Goal: Task Accomplishment & Management: Manage account settings

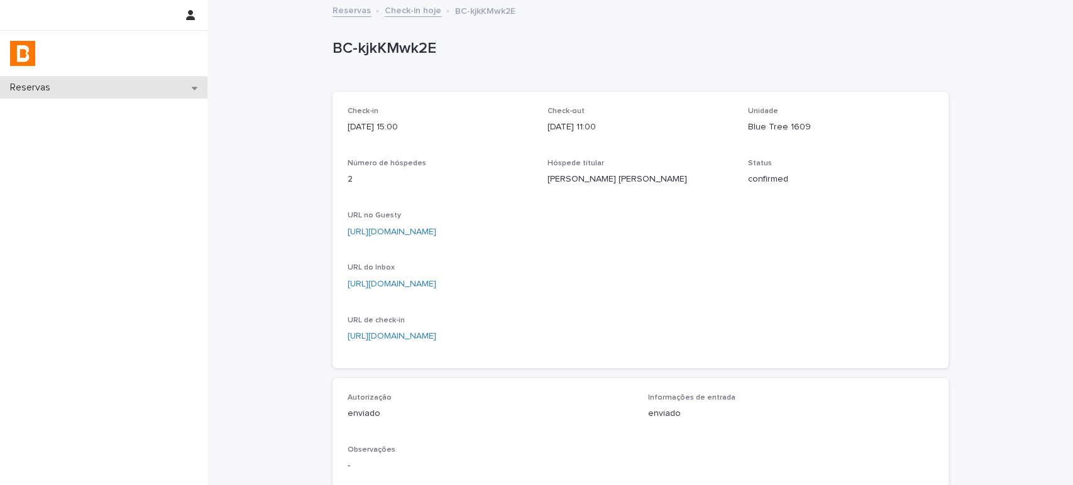
click at [101, 80] on div "Reservas" at bounding box center [103, 88] width 207 height 22
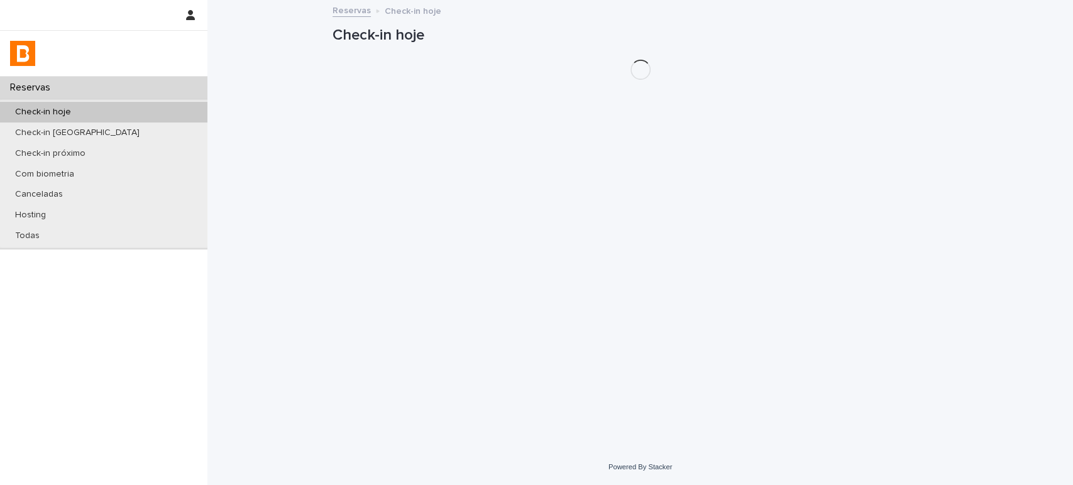
click at [72, 114] on p "Check-in hoje" at bounding box center [43, 112] width 76 height 11
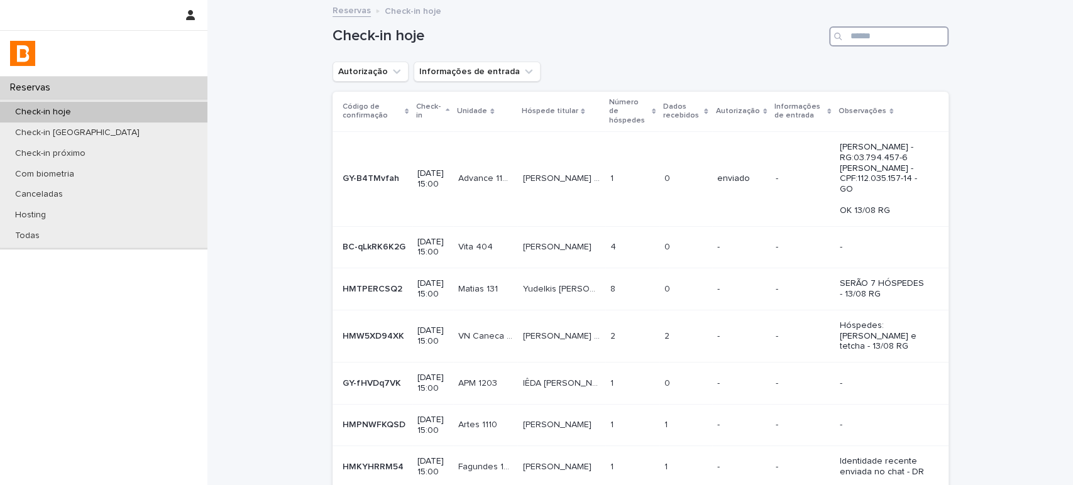
click at [853, 33] on input "Search" at bounding box center [888, 36] width 119 height 20
click at [392, 75] on icon "Autorização" at bounding box center [396, 71] width 13 height 13
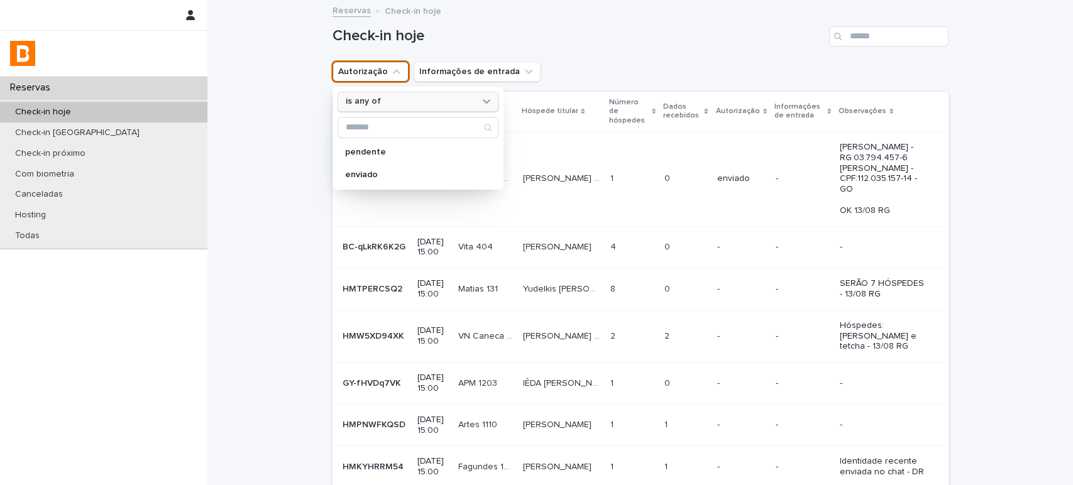
click at [394, 95] on div "is any of" at bounding box center [410, 101] width 139 height 13
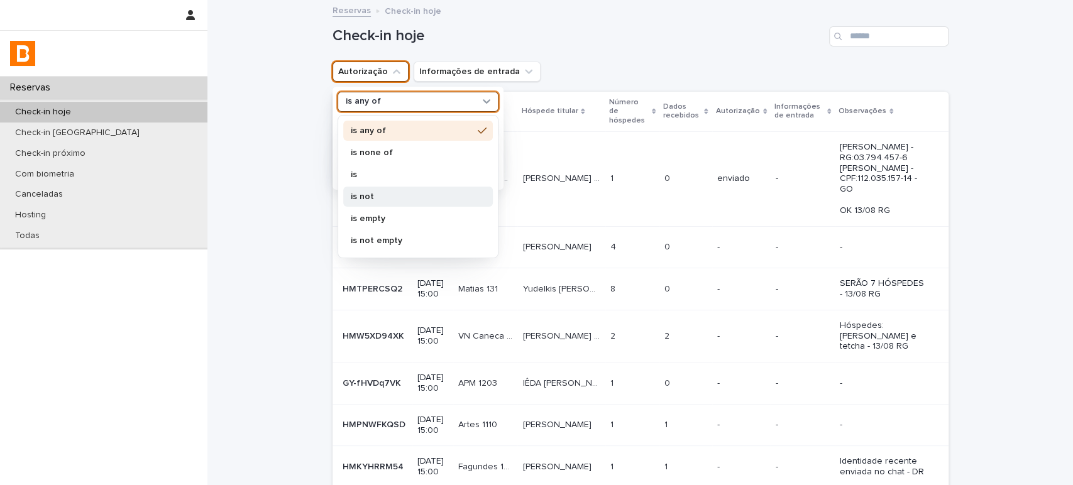
click at [377, 195] on p "is not" at bounding box center [412, 196] width 122 height 9
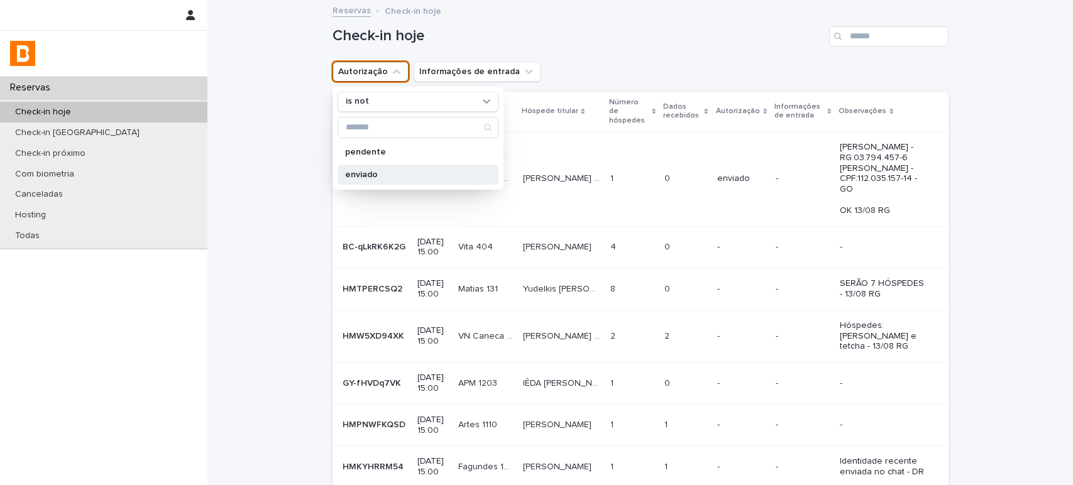
click at [381, 180] on div "enviado" at bounding box center [418, 175] width 161 height 20
click at [672, 49] on div "Check-in hoje" at bounding box center [641, 31] width 616 height 60
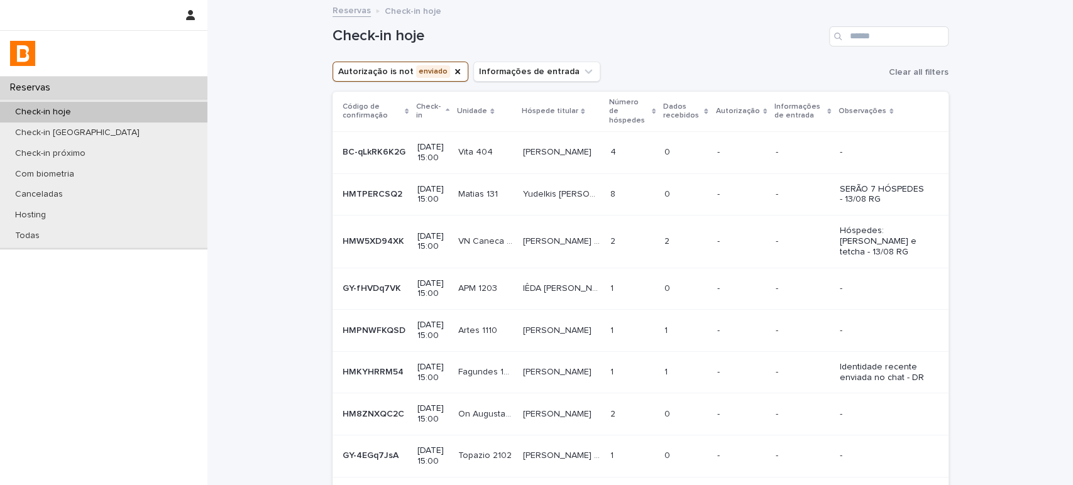
click at [906, 25] on div "Check-in hoje" at bounding box center [641, 31] width 616 height 60
click at [907, 34] on input "Search" at bounding box center [888, 36] width 119 height 20
type input "***"
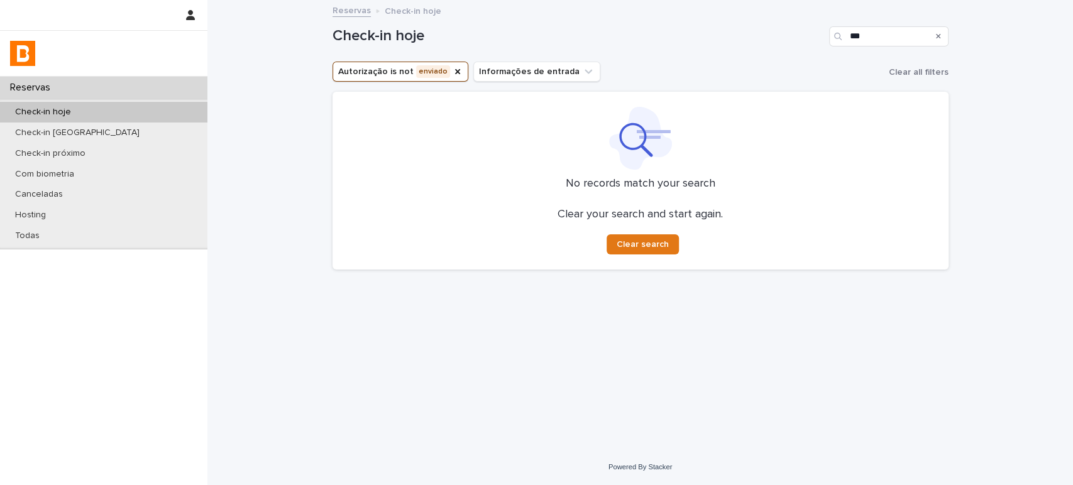
click at [942, 39] on div "Search" at bounding box center [939, 36] width 20 height 20
click at [939, 37] on icon "Search" at bounding box center [938, 36] width 5 height 5
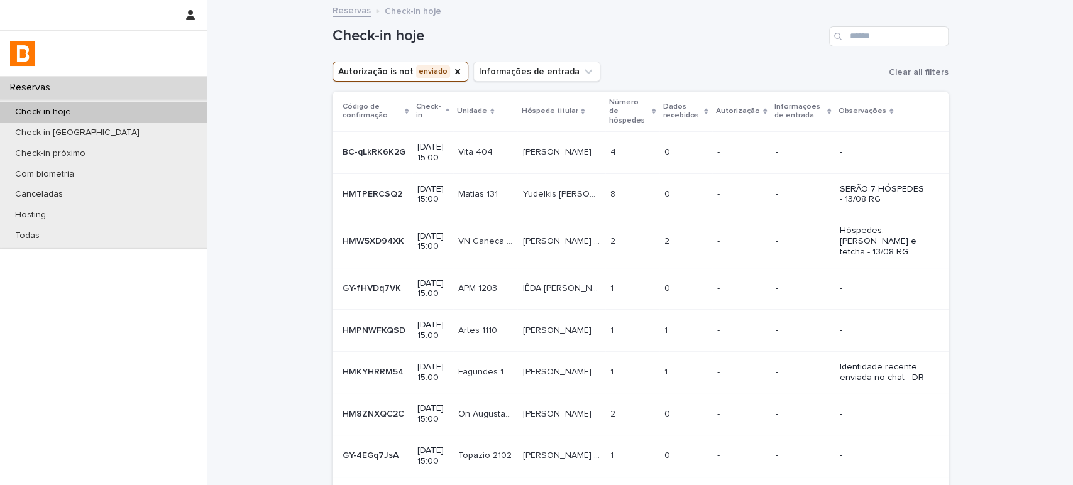
click at [914, 19] on div "Check-in hoje" at bounding box center [641, 31] width 616 height 60
click at [877, 28] on input "Search" at bounding box center [888, 36] width 119 height 20
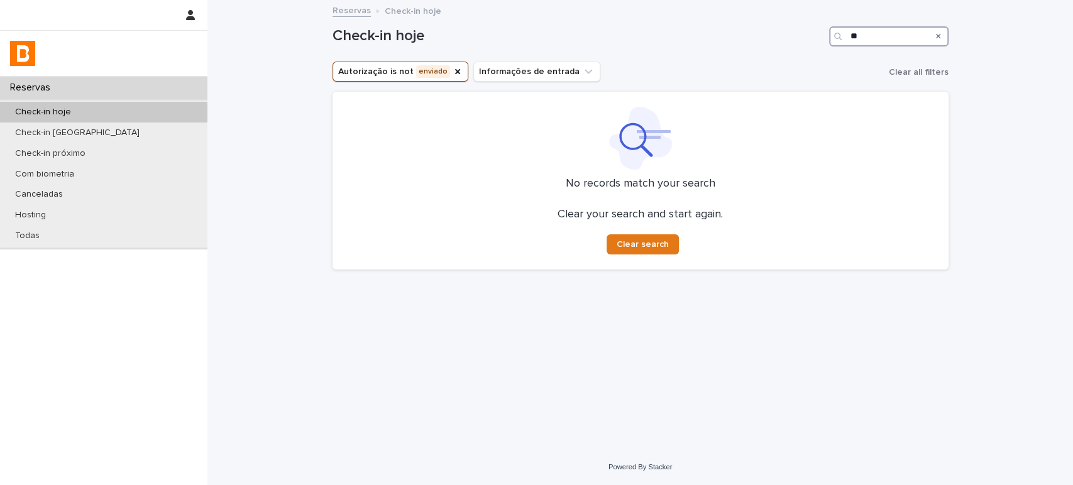
type input "*"
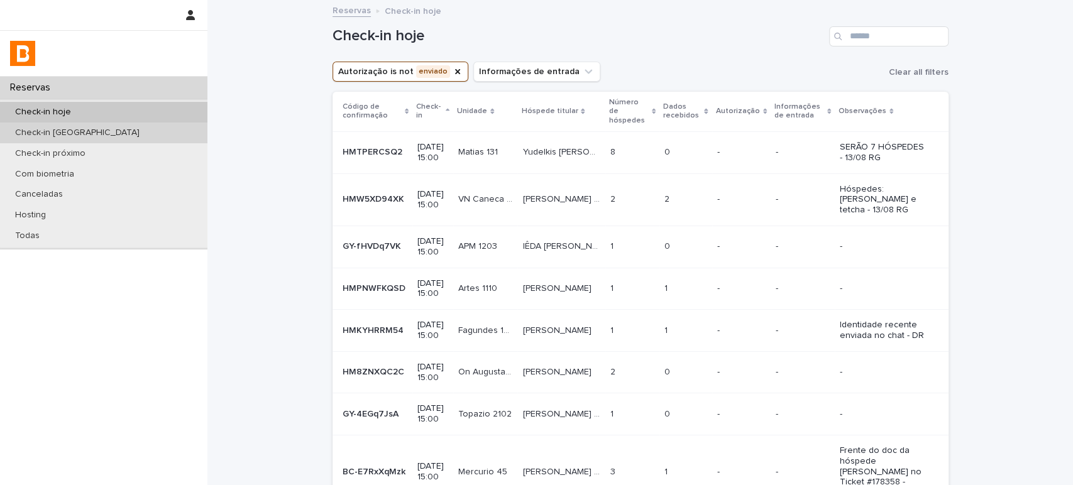
click at [126, 126] on div "Check-in [GEOGRAPHIC_DATA]" at bounding box center [103, 133] width 207 height 21
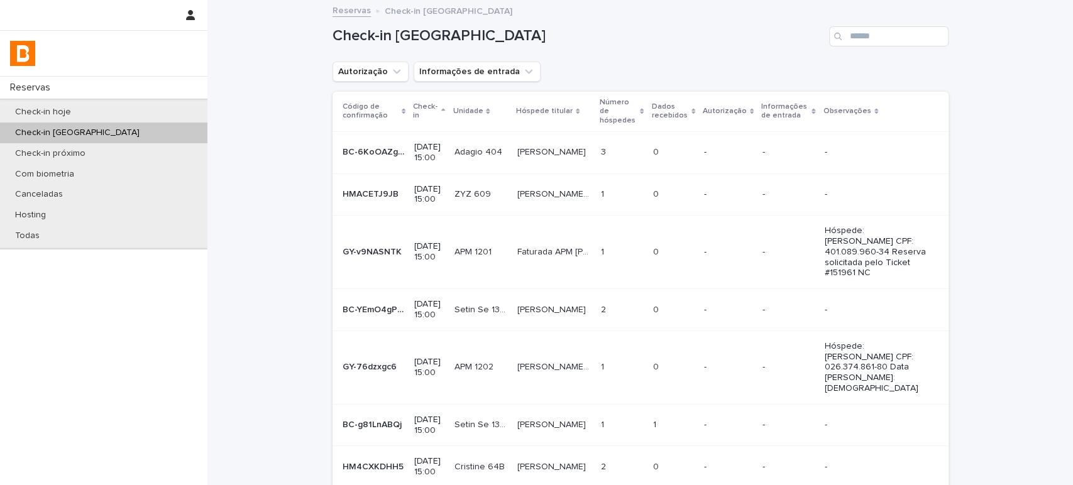
click at [866, 49] on div "Check-in [GEOGRAPHIC_DATA]" at bounding box center [641, 31] width 616 height 60
click at [875, 43] on input "Search" at bounding box center [888, 36] width 119 height 20
type input "***"
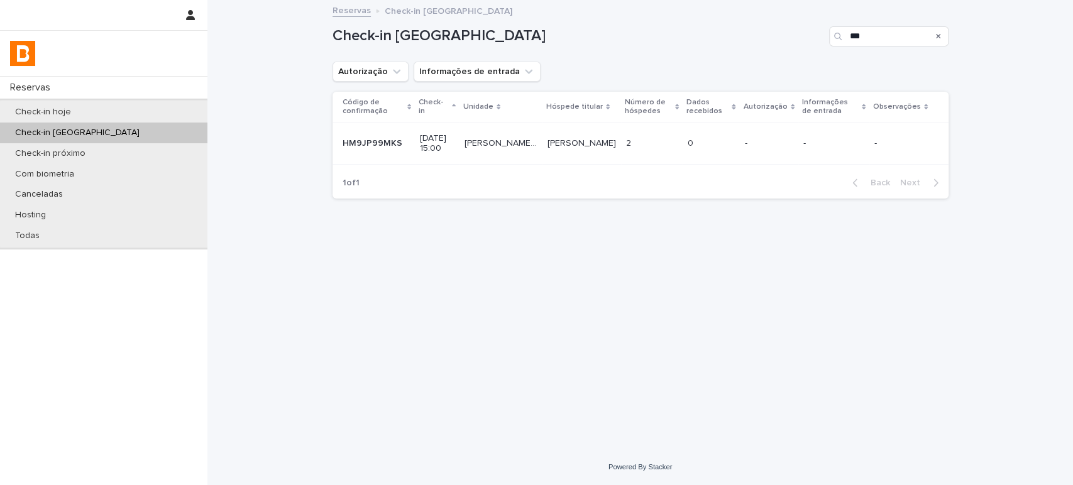
click at [748, 145] on p "-" at bounding box center [769, 143] width 48 height 11
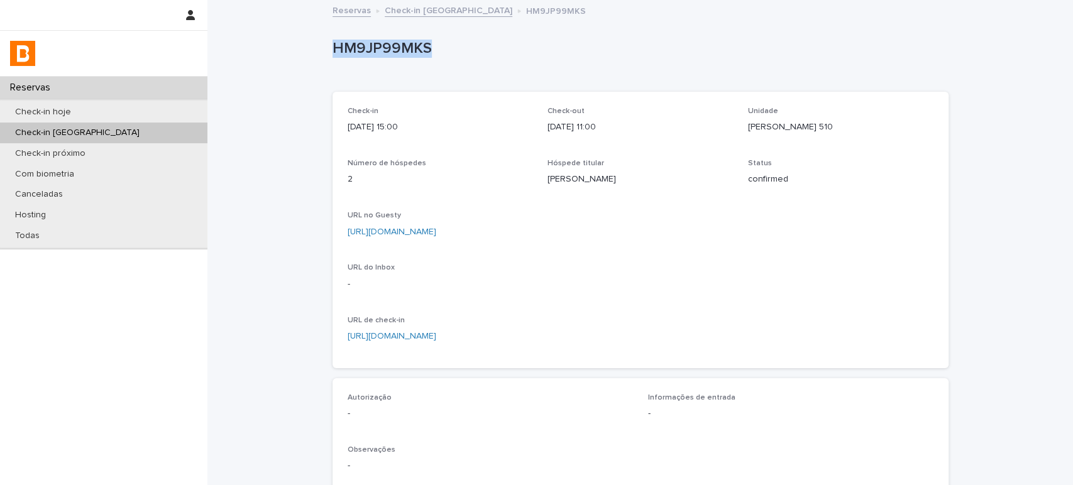
drag, startPoint x: 456, startPoint y: 50, endPoint x: 327, endPoint y: 55, distance: 129.6
click at [333, 55] on p "HM9JP99MKS" at bounding box center [638, 49] width 611 height 18
copy p "HM9JP99MKS"
click at [160, 110] on div "Check-in hoje" at bounding box center [103, 112] width 207 height 21
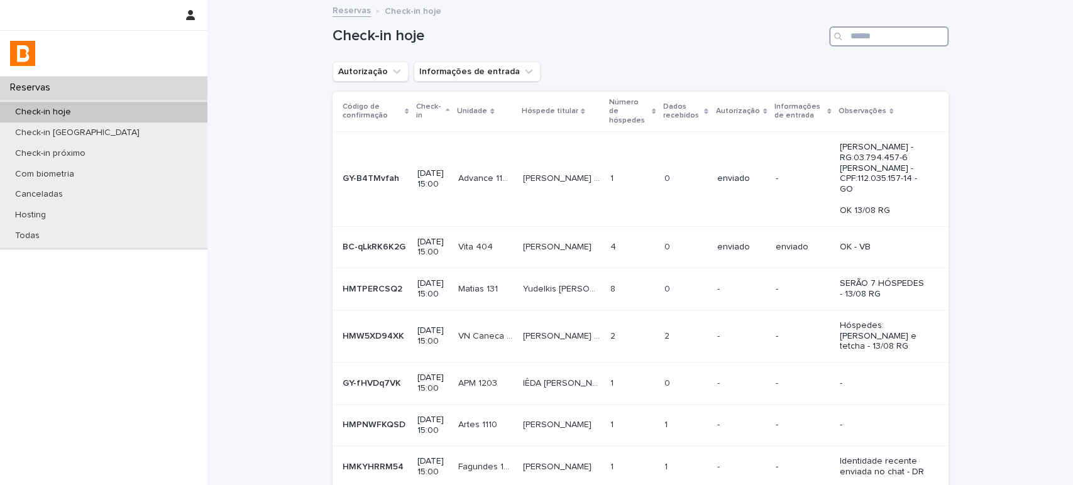
click at [859, 32] on input "Search" at bounding box center [888, 36] width 119 height 20
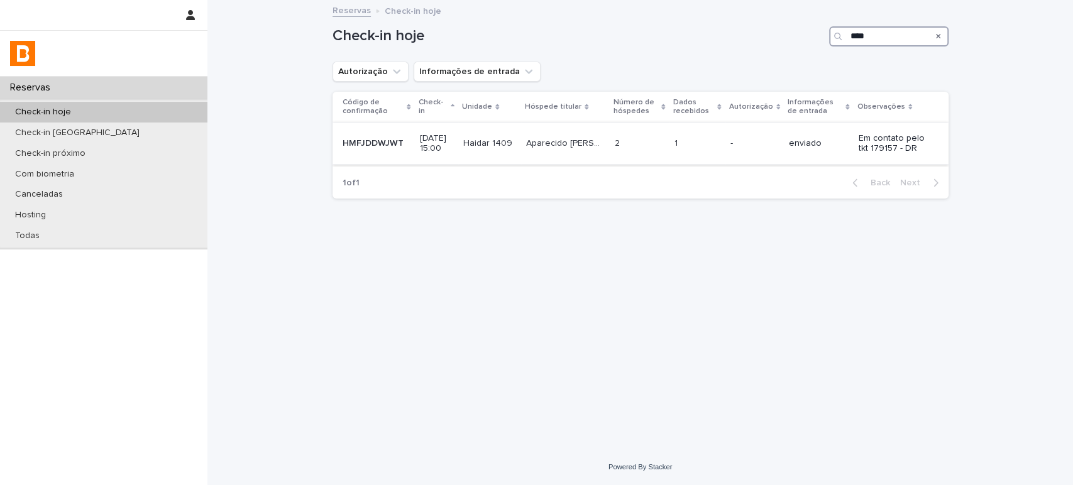
type input "****"
click at [760, 147] on p "-" at bounding box center [755, 143] width 48 height 11
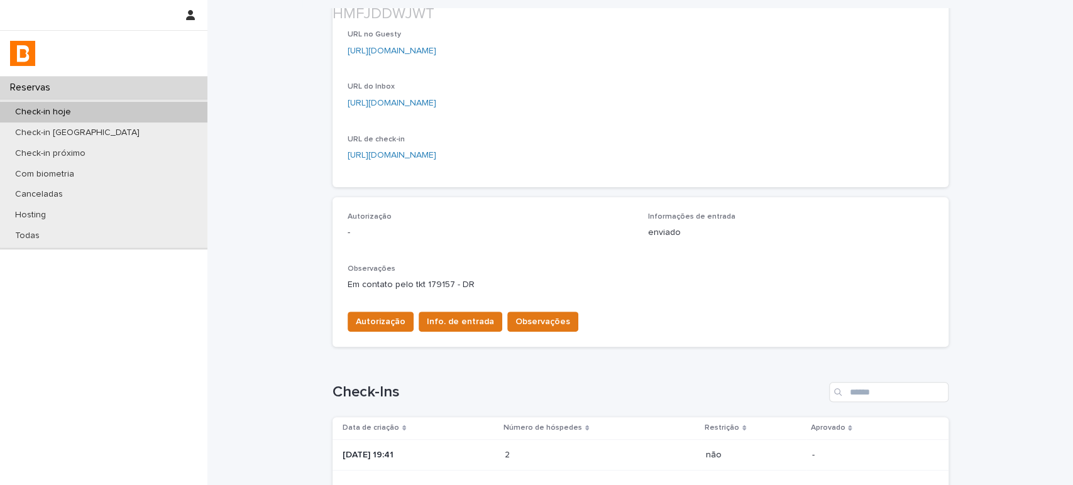
scroll to position [274, 0]
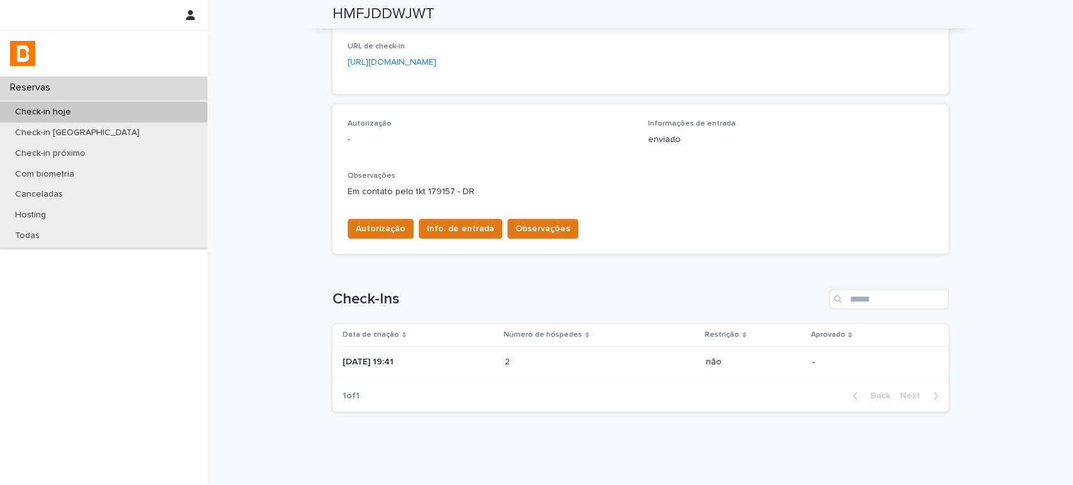
click at [646, 349] on td "2 2" at bounding box center [600, 361] width 201 height 31
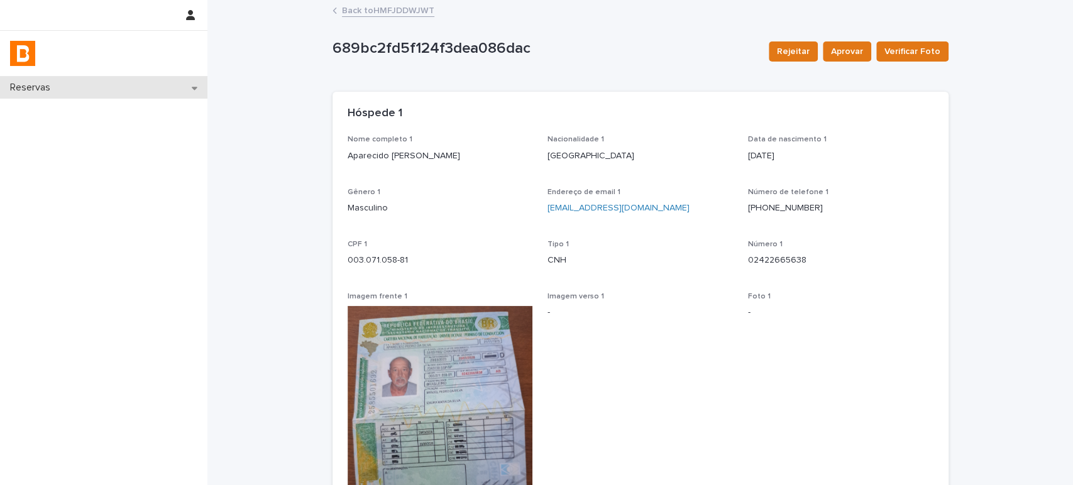
click at [102, 82] on div "Reservas" at bounding box center [103, 88] width 207 height 22
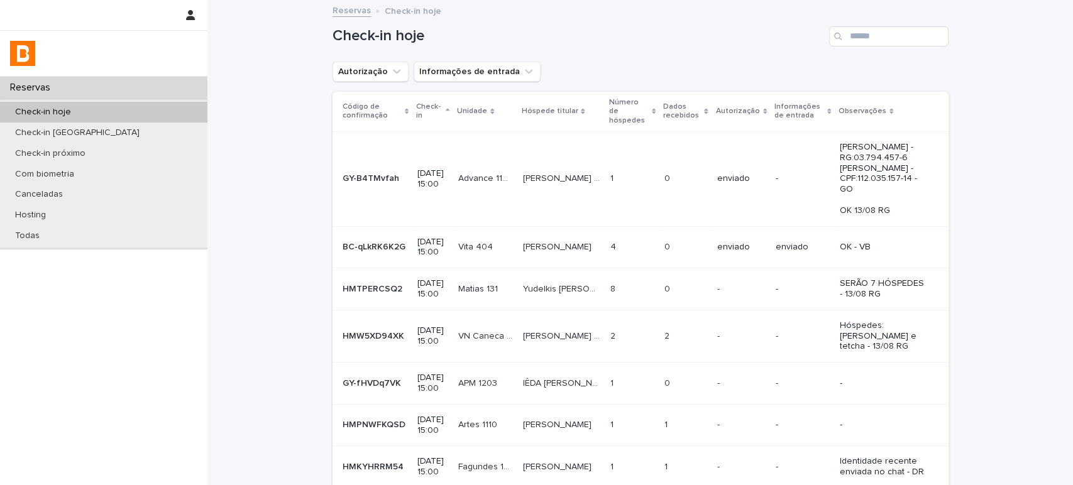
click at [104, 113] on div "Check-in hoje" at bounding box center [103, 112] width 207 height 21
click at [859, 30] on input "Search" at bounding box center [888, 36] width 119 height 20
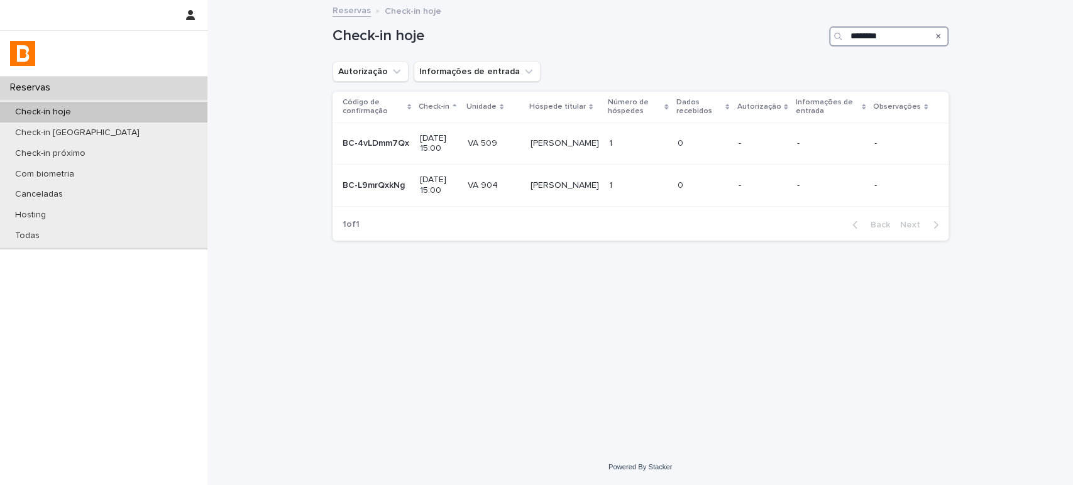
type input "********"
click at [167, 104] on div "Check-in hoje" at bounding box center [103, 112] width 207 height 21
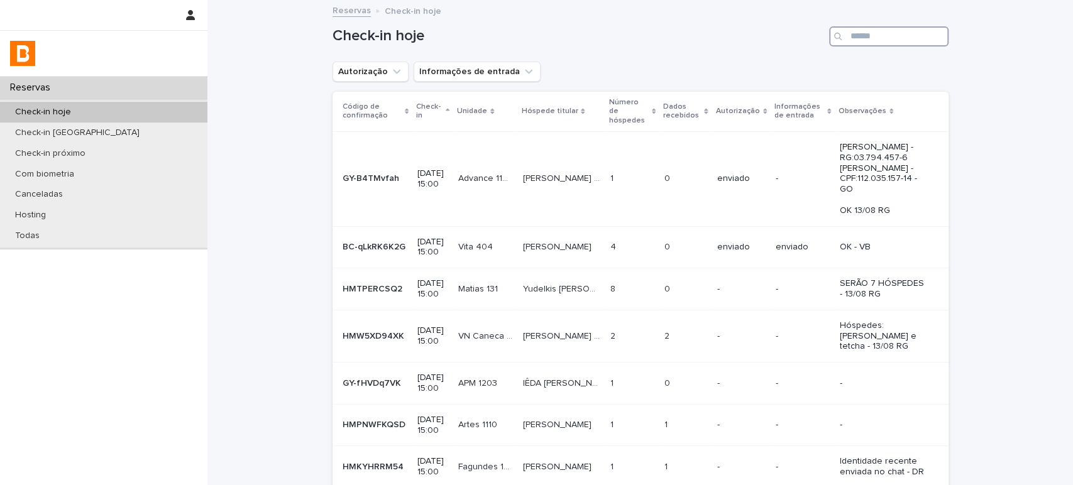
click at [863, 40] on input "Search" at bounding box center [888, 36] width 119 height 20
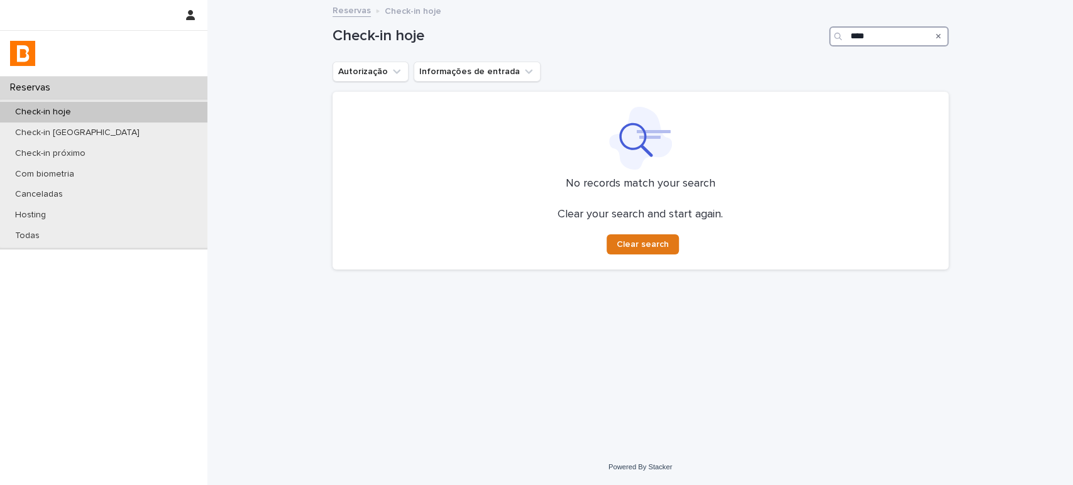
drag, startPoint x: 905, startPoint y: 40, endPoint x: 589, endPoint y: 12, distance: 318.1
click at [602, 13] on div "Reservas Check-in hoje Check-in amanhã Check-in próximo Com biometria Cancelada…" at bounding box center [640, 242] width 866 height 485
click at [886, 36] on input "****" at bounding box center [888, 36] width 119 height 20
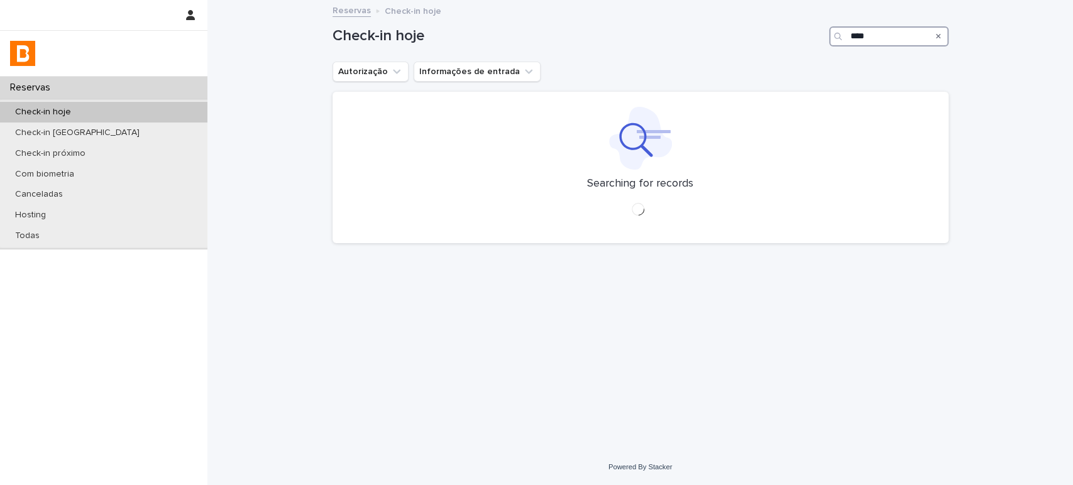
type input "****"
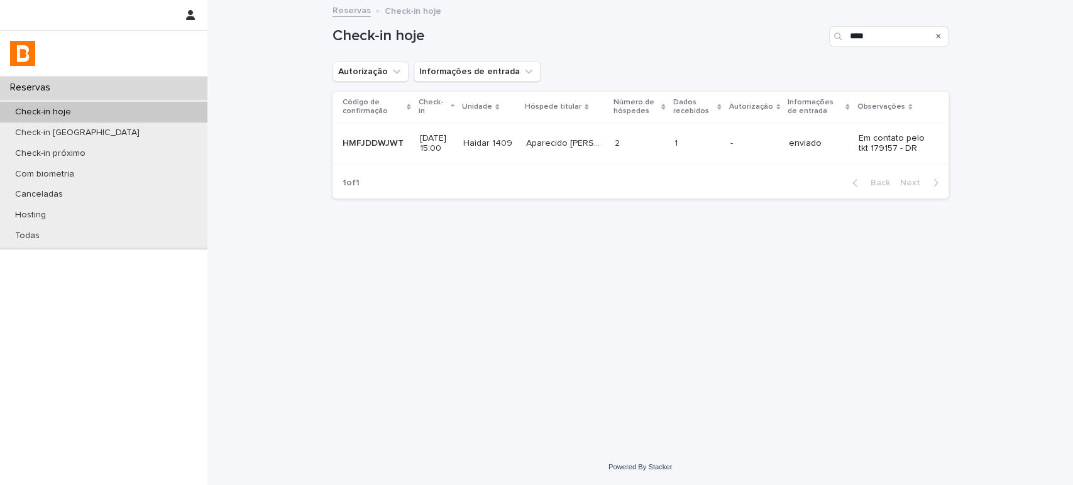
click at [717, 140] on p at bounding box center [698, 143] width 46 height 11
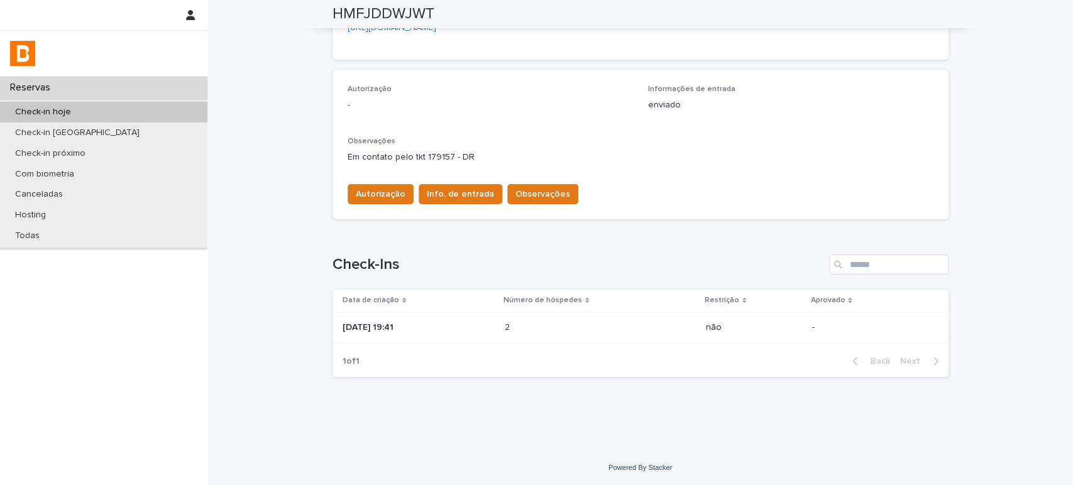
click at [580, 333] on div "2 2" at bounding box center [600, 328] width 191 height 21
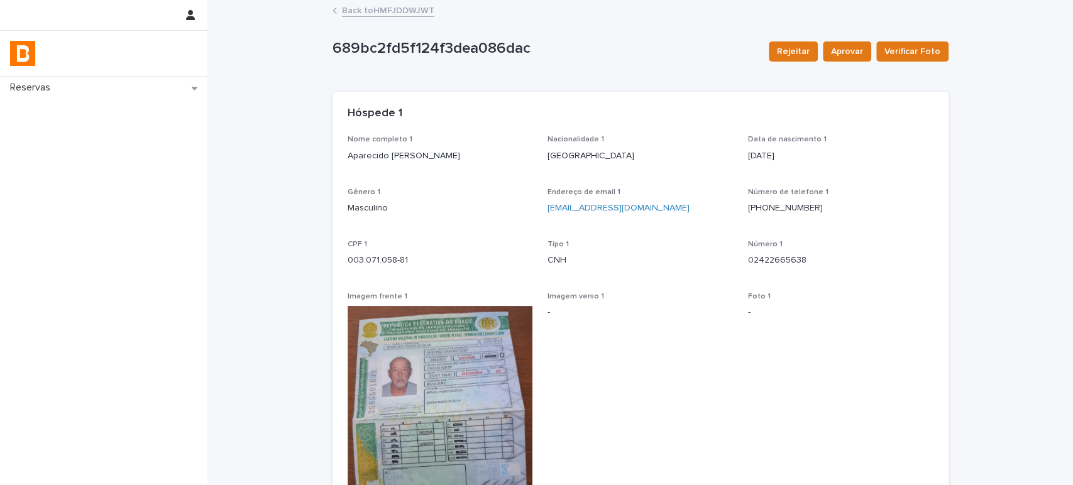
drag, startPoint x: 460, startPoint y: 153, endPoint x: 327, endPoint y: 157, distance: 133.4
click at [333, 157] on div "Nome completo 1 Aparecido [PERSON_NAME] Nacionalidade 1 Brasil Data [PERSON_NAM…" at bounding box center [641, 382] width 616 height 495
copy p "Aparecido [PERSON_NAME]"
drag, startPoint x: 826, startPoint y: 202, endPoint x: 742, endPoint y: 205, distance: 84.3
click at [748, 205] on p "[PHONE_NUMBER]" at bounding box center [840, 208] width 185 height 13
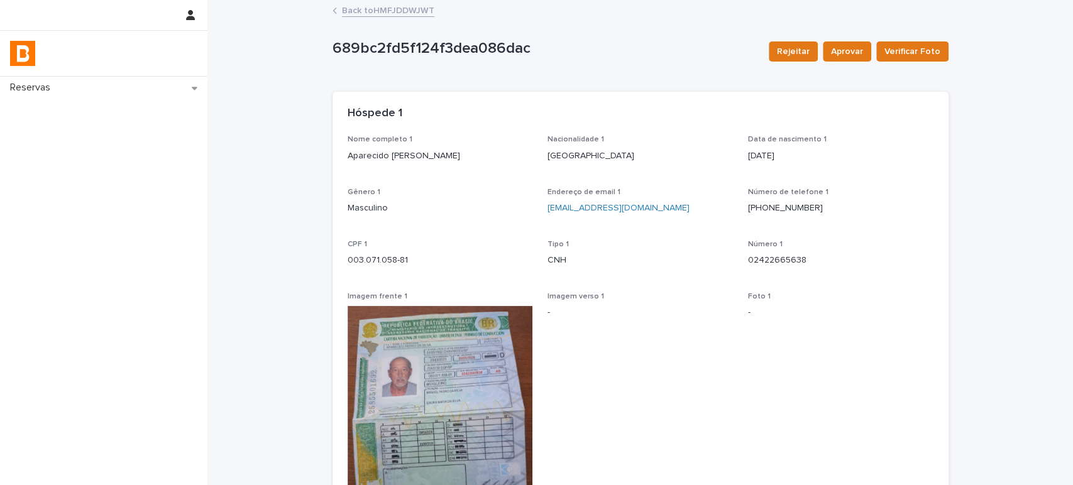
copy link "[PHONE_NUMBER]"
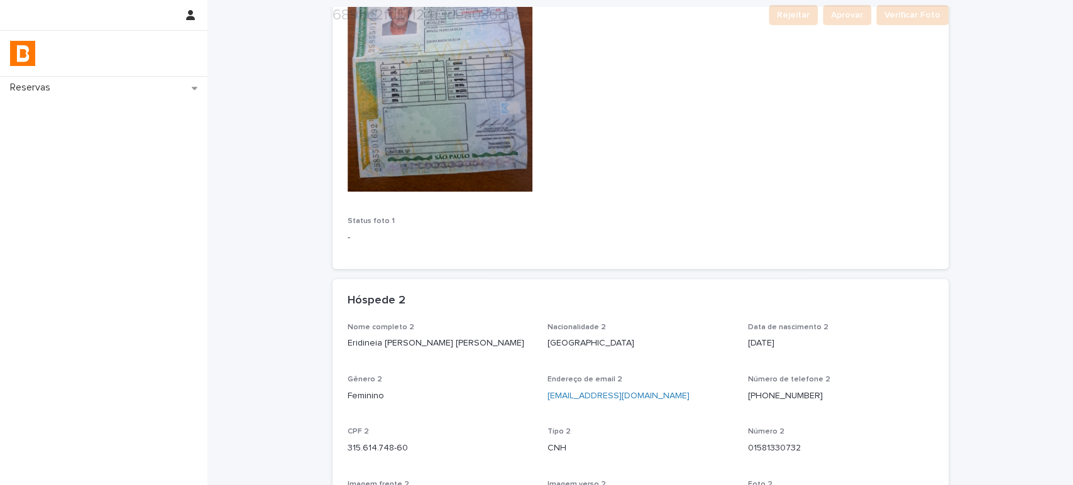
scroll to position [489, 0]
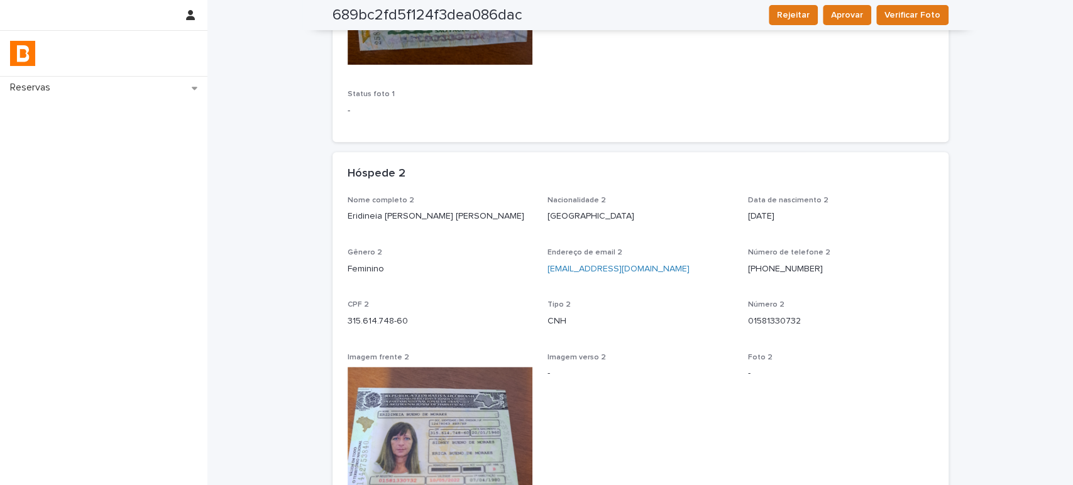
click at [474, 219] on p "Eridineia [PERSON_NAME] [PERSON_NAME]" at bounding box center [440, 216] width 185 height 13
drag, startPoint x: 473, startPoint y: 219, endPoint x: 324, endPoint y: 222, distance: 149.0
click at [326, 222] on div "Loading... Saving… Loading... Saving… 689bc2fd5f124f3dea086dac Rejeitar Aprovar…" at bounding box center [640, 123] width 629 height 1220
copy p "Eridineia [PERSON_NAME] [PERSON_NAME]"
drag, startPoint x: 417, startPoint y: 326, endPoint x: 311, endPoint y: 326, distance: 105.6
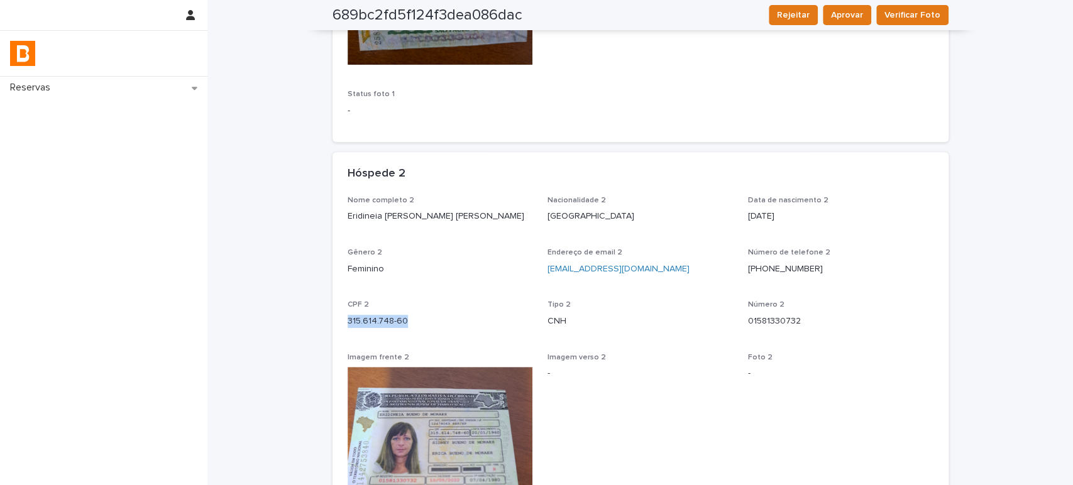
click at [311, 326] on div "Loading... Saving… Loading... Saving… 689bc2fd5f124f3dea086dac Rejeitar Aprovar…" at bounding box center [640, 139] width 866 height 1252
copy p "315.614.748-60"
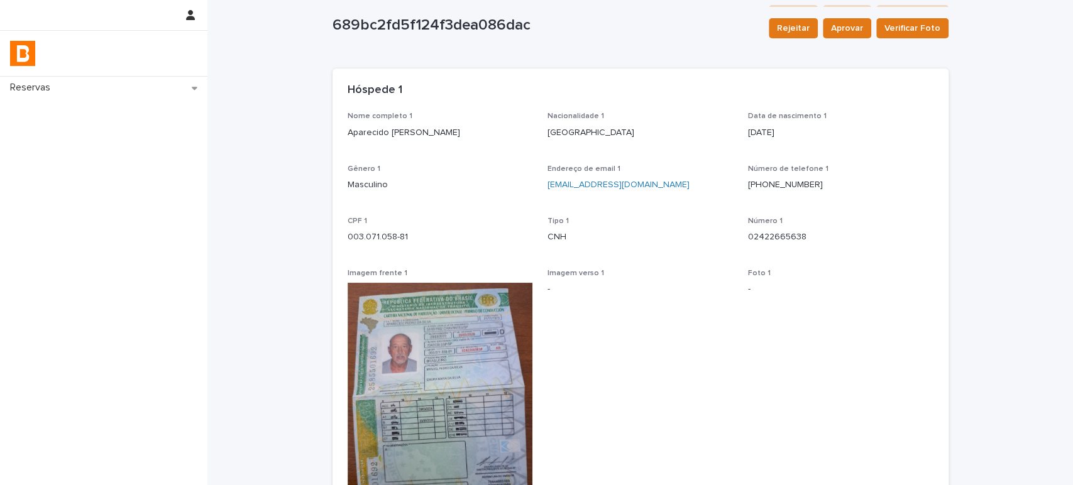
scroll to position [0, 0]
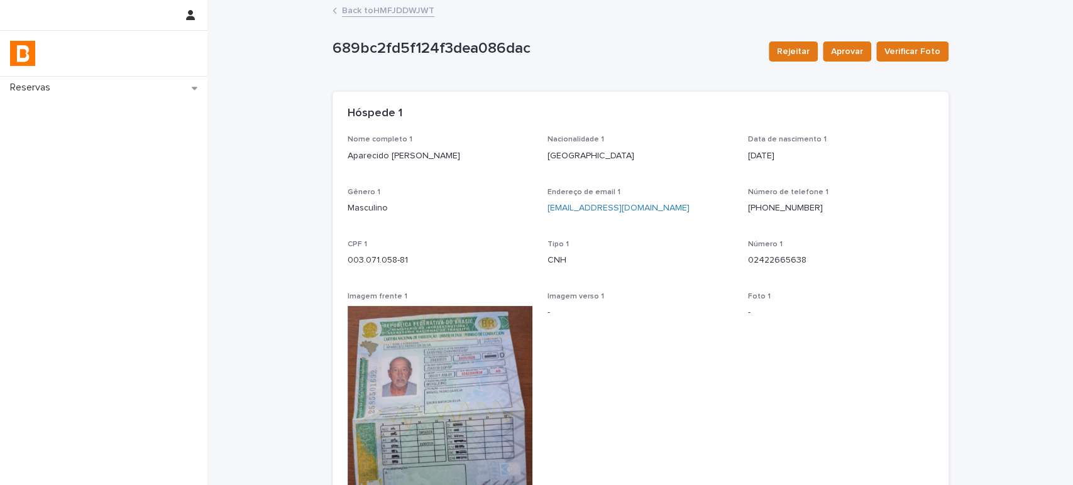
click at [401, 9] on link "Back to HMFJDDWJWT" at bounding box center [388, 10] width 92 height 14
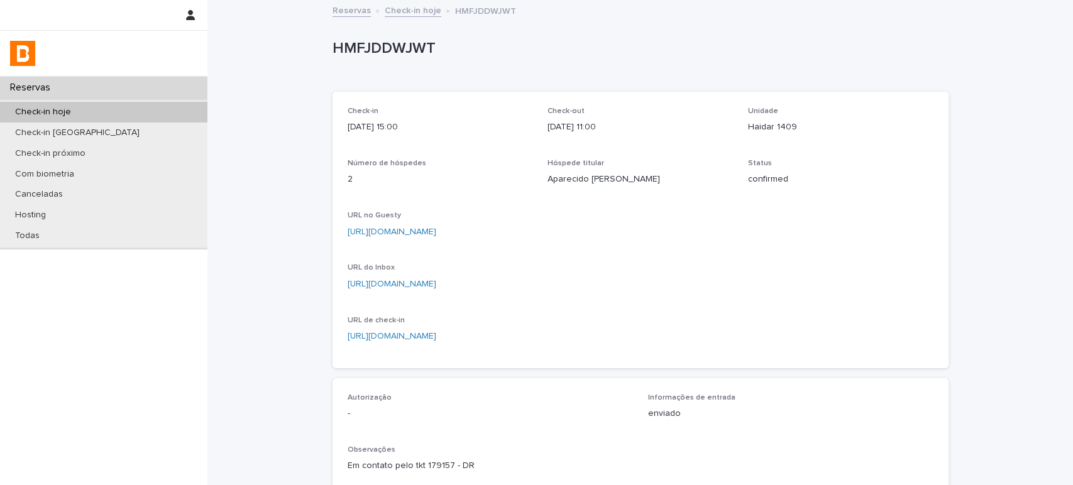
scroll to position [309, 0]
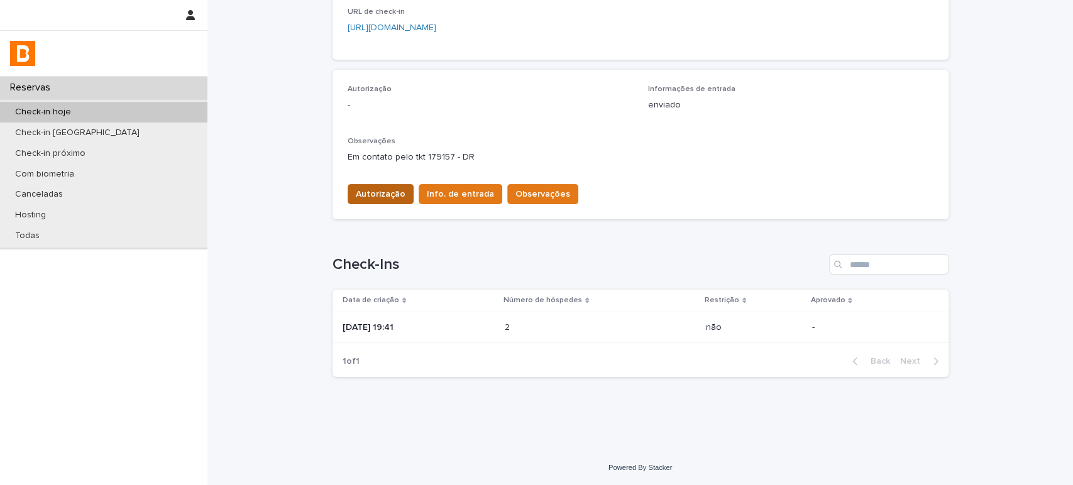
click at [392, 199] on span "Autorização" at bounding box center [381, 194] width 50 height 13
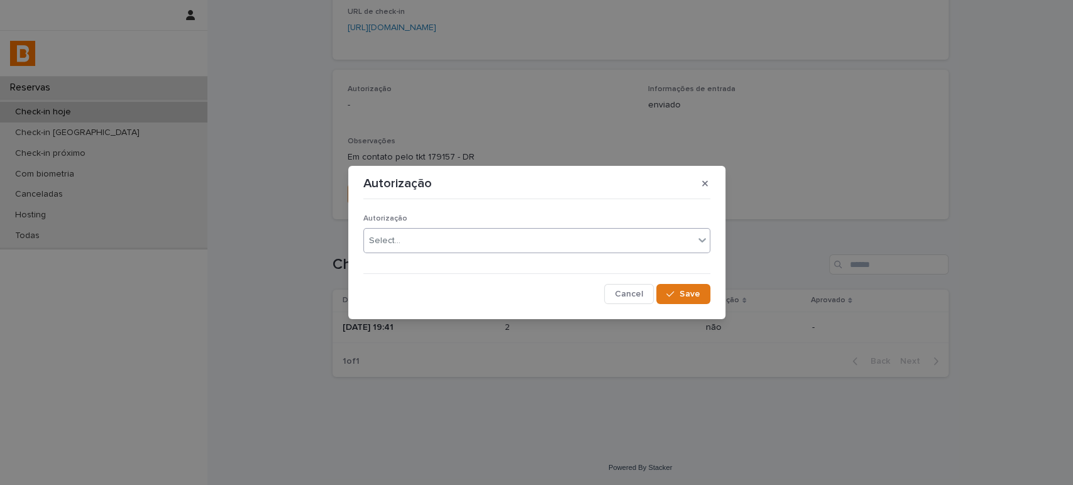
click at [450, 238] on div "Select..." at bounding box center [529, 241] width 330 height 21
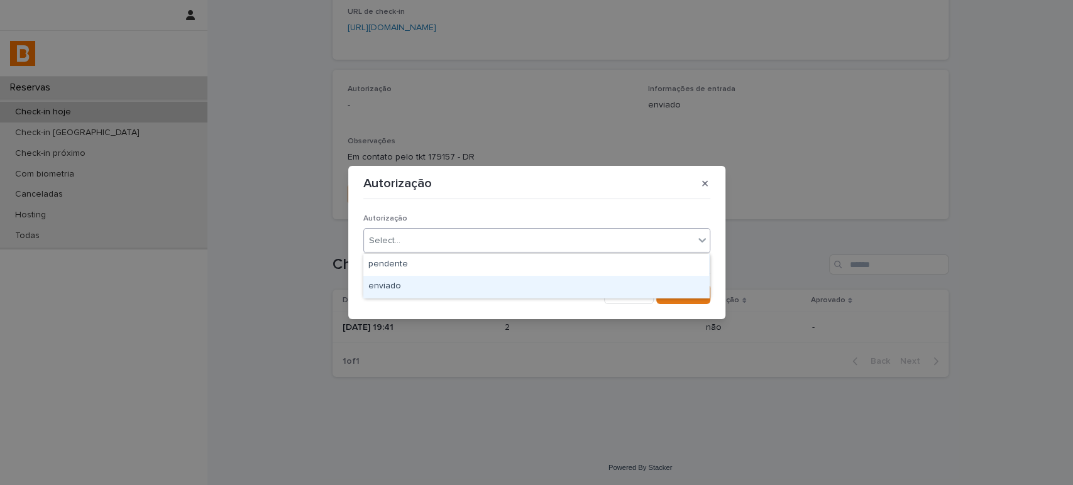
click at [434, 292] on div "enviado" at bounding box center [536, 287] width 346 height 22
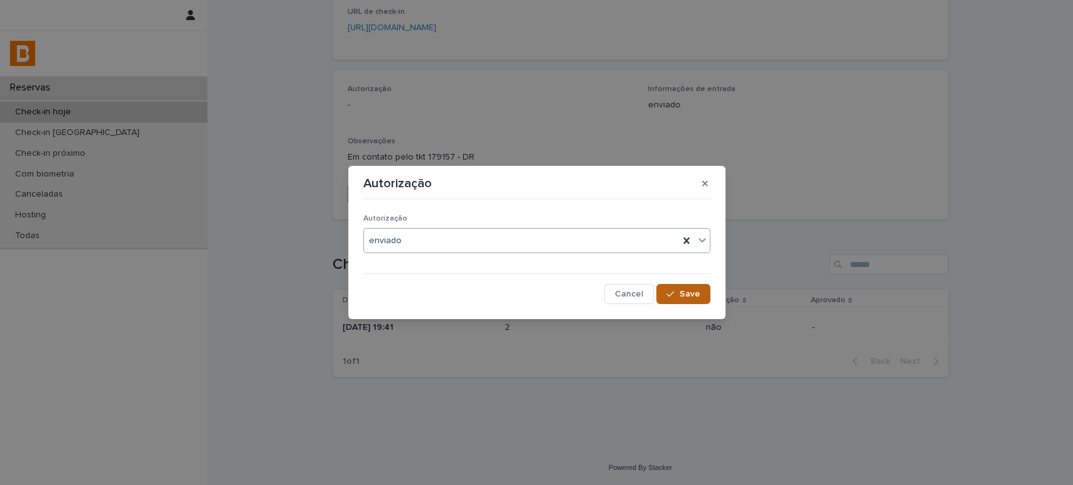
click at [677, 295] on div "button" at bounding box center [672, 294] width 13 height 9
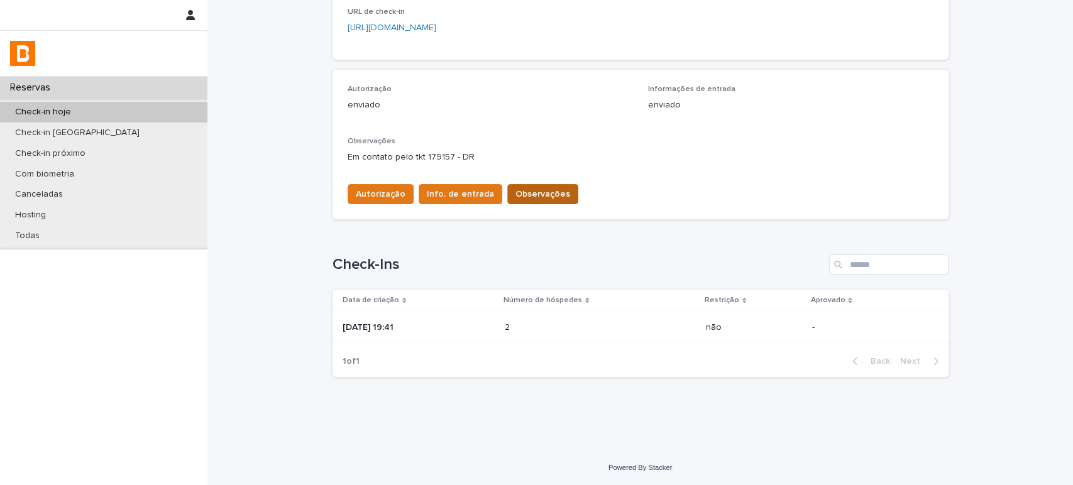
click at [543, 195] on span "Observações" at bounding box center [543, 194] width 55 height 13
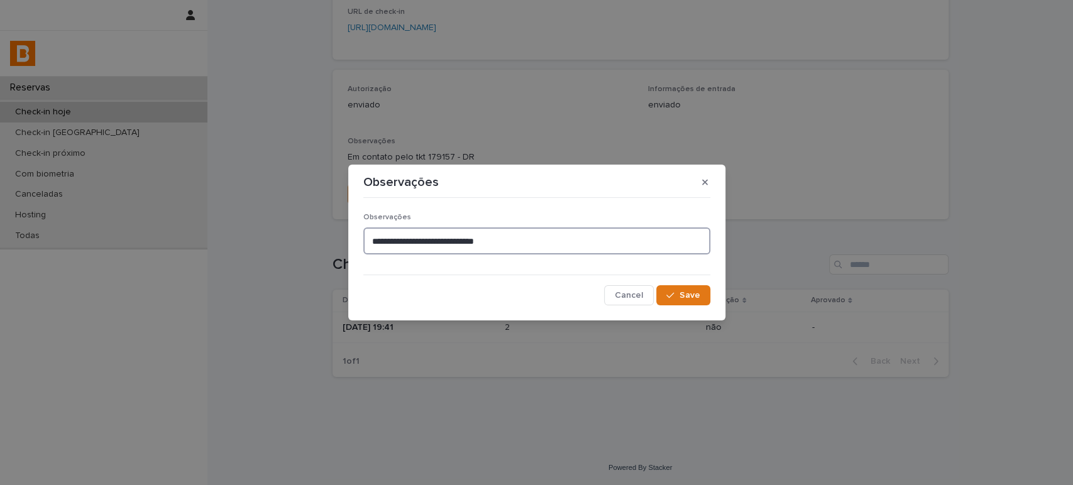
click at [367, 240] on textarea "**********" at bounding box center [536, 241] width 347 height 27
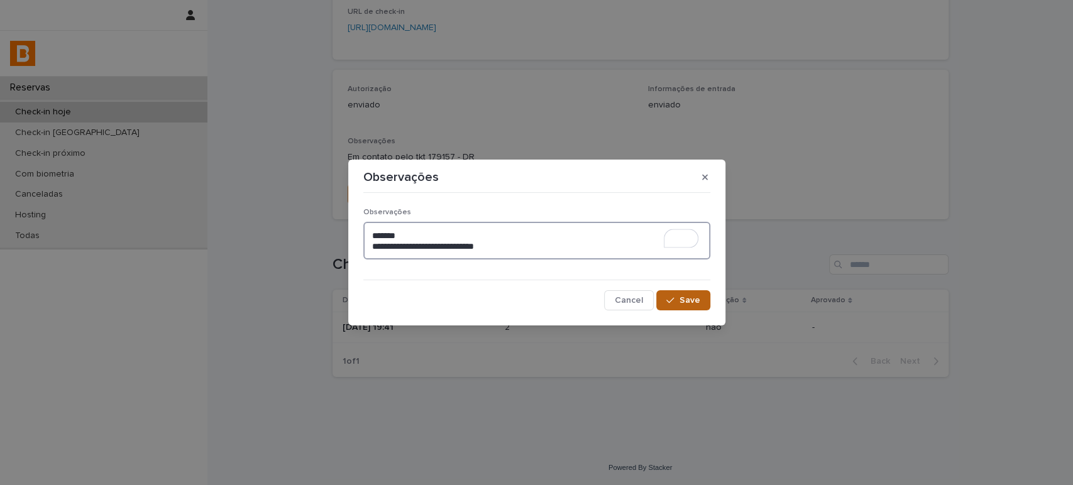
type textarea "**********"
click at [700, 306] on button "Save" at bounding box center [682, 300] width 53 height 20
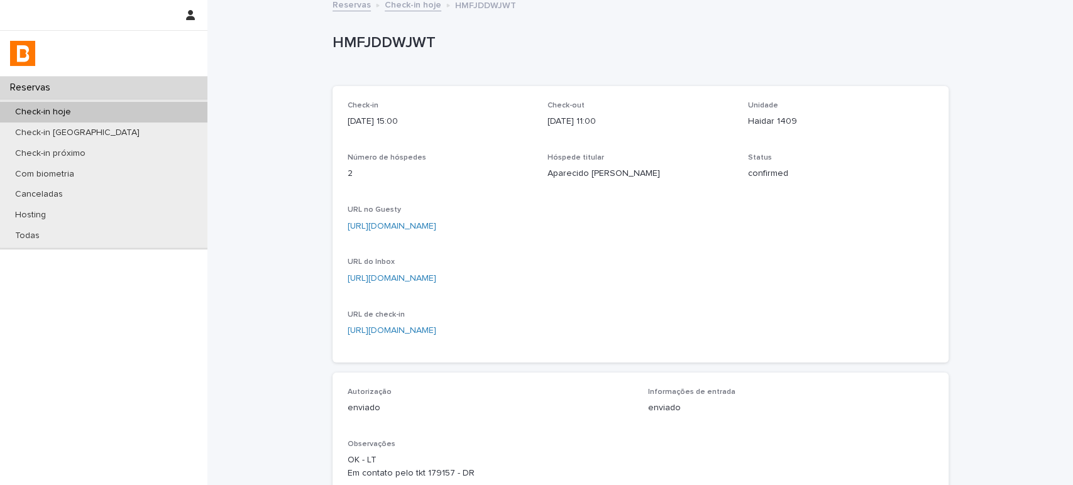
scroll to position [0, 0]
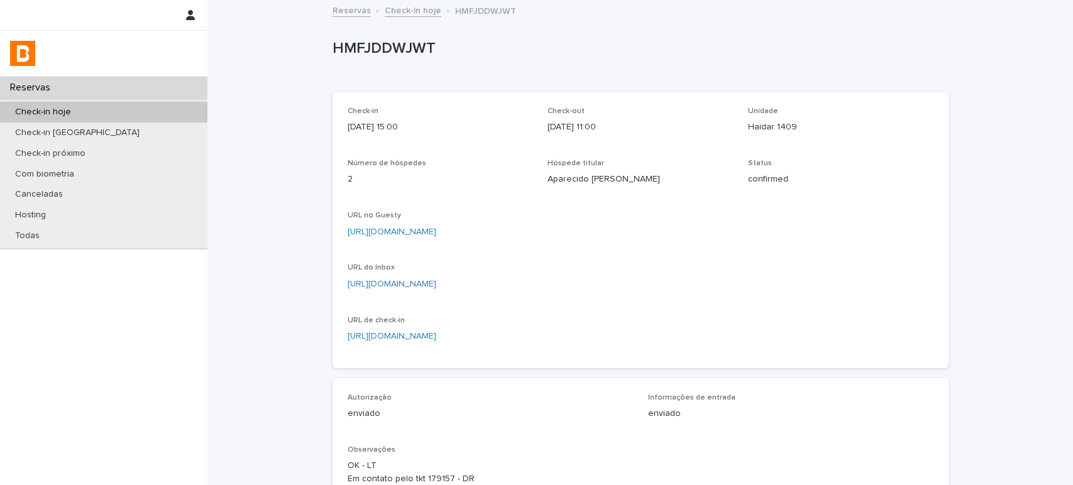
click at [137, 112] on div "Check-in hoje" at bounding box center [103, 112] width 207 height 21
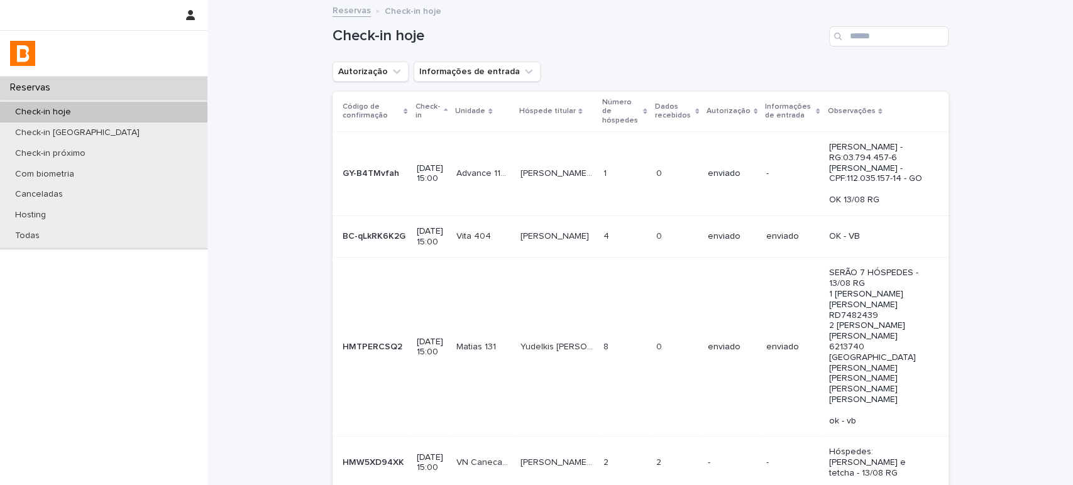
click at [887, 25] on div "Check-in hoje" at bounding box center [641, 31] width 616 height 60
click at [885, 34] on input "Search" at bounding box center [888, 36] width 119 height 20
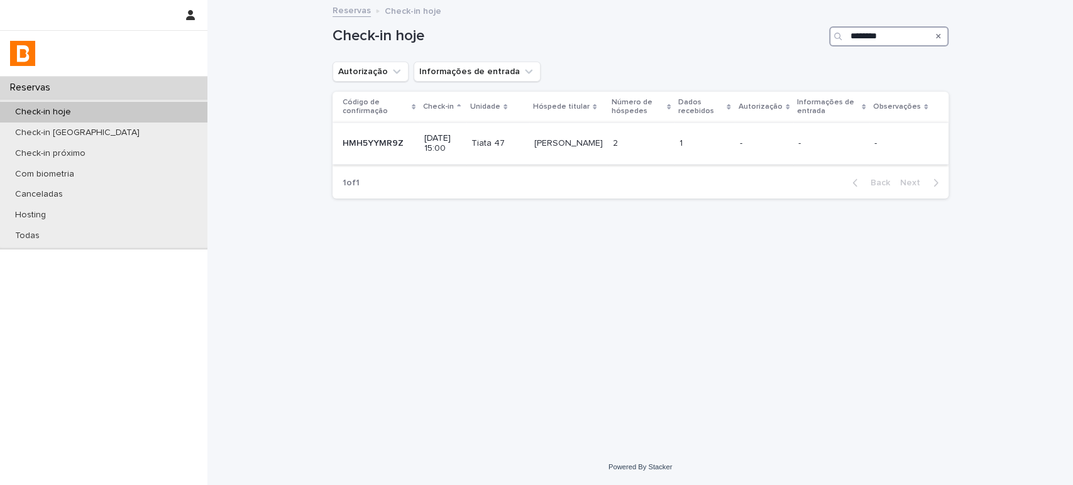
type input "********"
click at [748, 131] on td "-" at bounding box center [764, 144] width 58 height 42
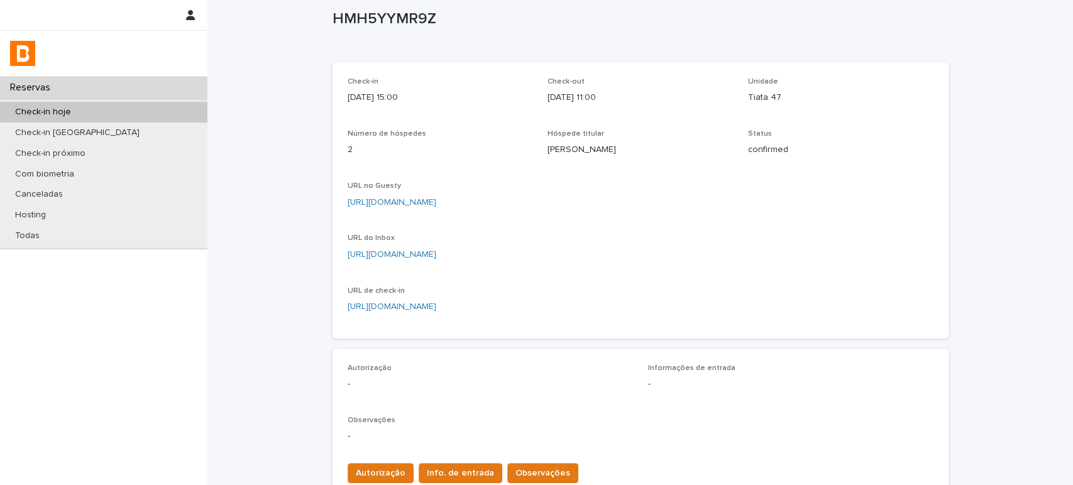
scroll to position [309, 0]
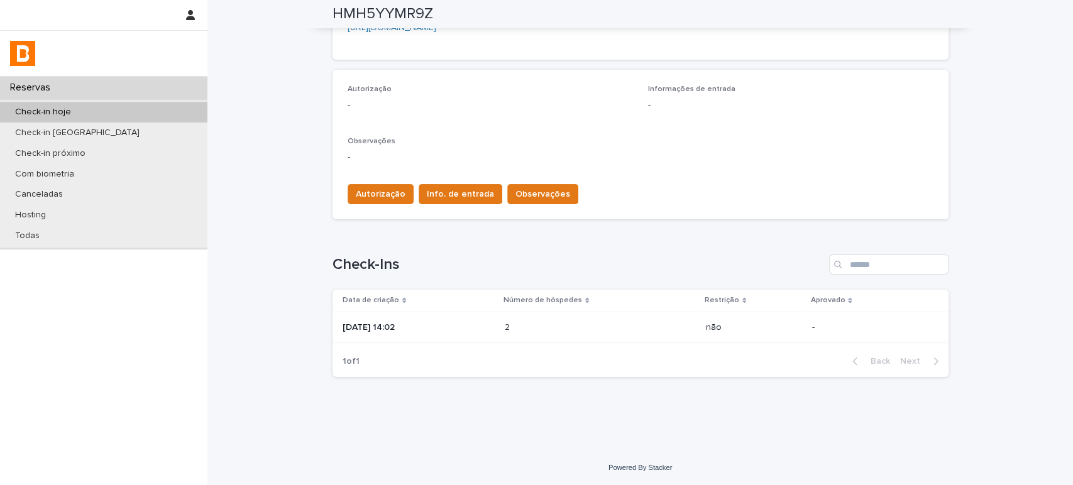
click at [555, 326] on p at bounding box center [560, 328] width 110 height 11
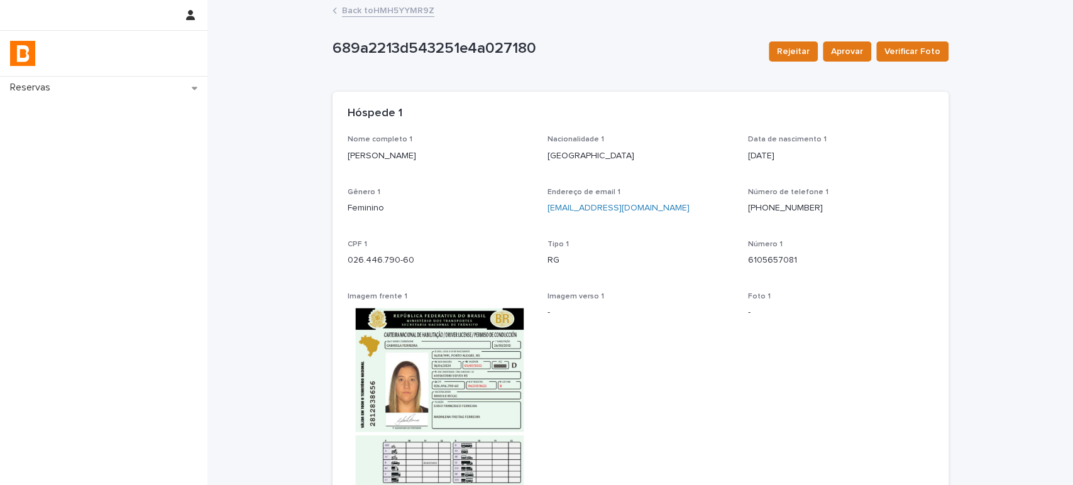
drag, startPoint x: 416, startPoint y: 155, endPoint x: 331, endPoint y: 155, distance: 84.9
click at [333, 155] on div "Nome completo 1 [PERSON_NAME] Nacionalidade 1 [GEOGRAPHIC_DATA] Data [PERSON_NA…" at bounding box center [641, 385] width 616 height 501
copy p "[PERSON_NAME]"
drag, startPoint x: 428, startPoint y: 262, endPoint x: 345, endPoint y: 260, distance: 83.6
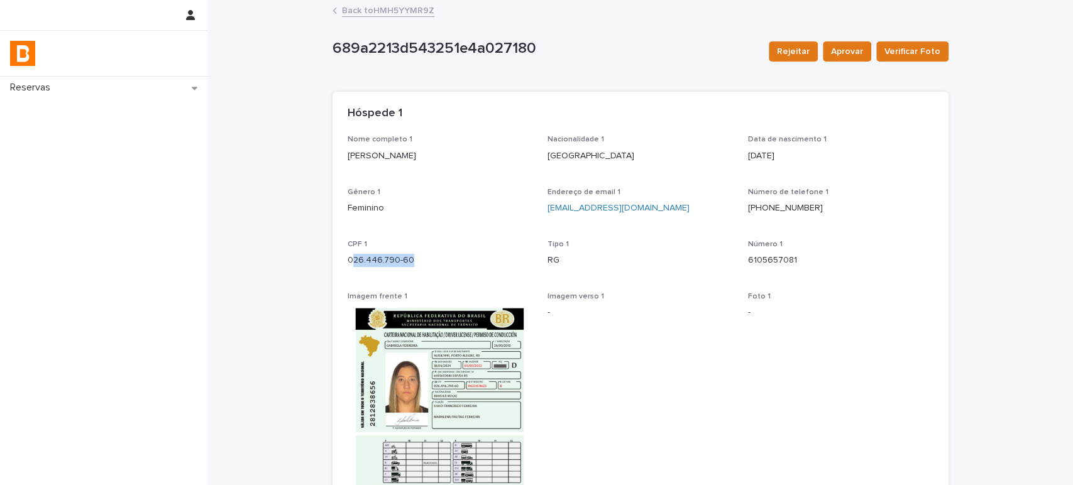
click at [348, 260] on p "026.446.790-60" at bounding box center [440, 260] width 185 height 13
click at [402, 255] on div "026.446.790-60" at bounding box center [440, 260] width 185 height 16
click at [394, 257] on p "026.446.790-60" at bounding box center [440, 260] width 185 height 13
drag, startPoint x: 422, startPoint y: 261, endPoint x: 327, endPoint y: 261, distance: 94.9
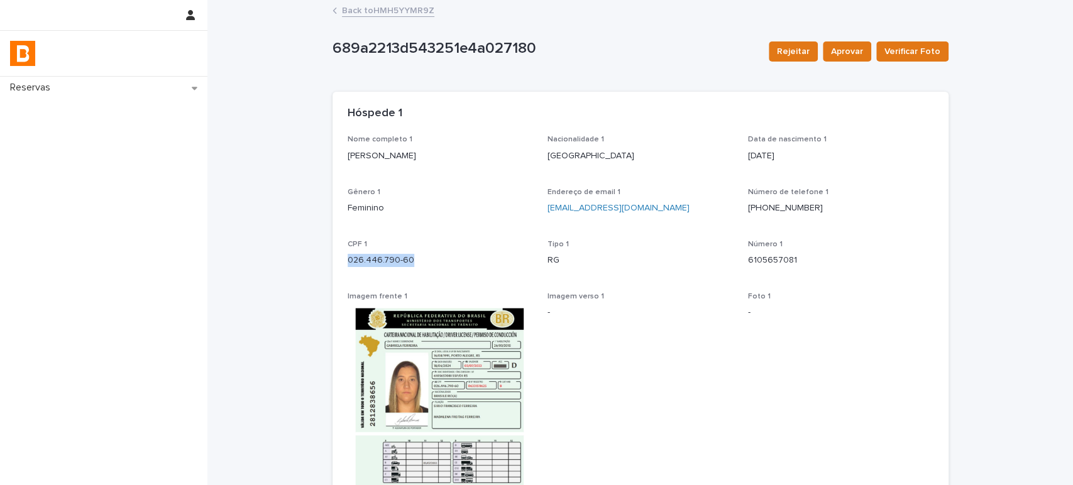
click at [333, 261] on div "Nome completo 1 [PERSON_NAME] Nacionalidade 1 [GEOGRAPHIC_DATA] Data [PERSON_NA…" at bounding box center [641, 385] width 616 height 501
copy p "026.446.790-60"
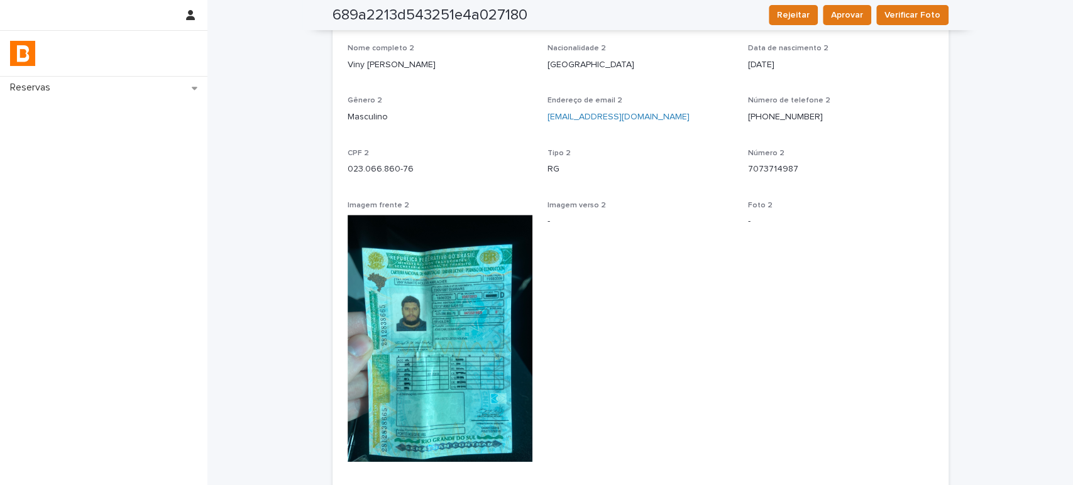
scroll to position [529, 0]
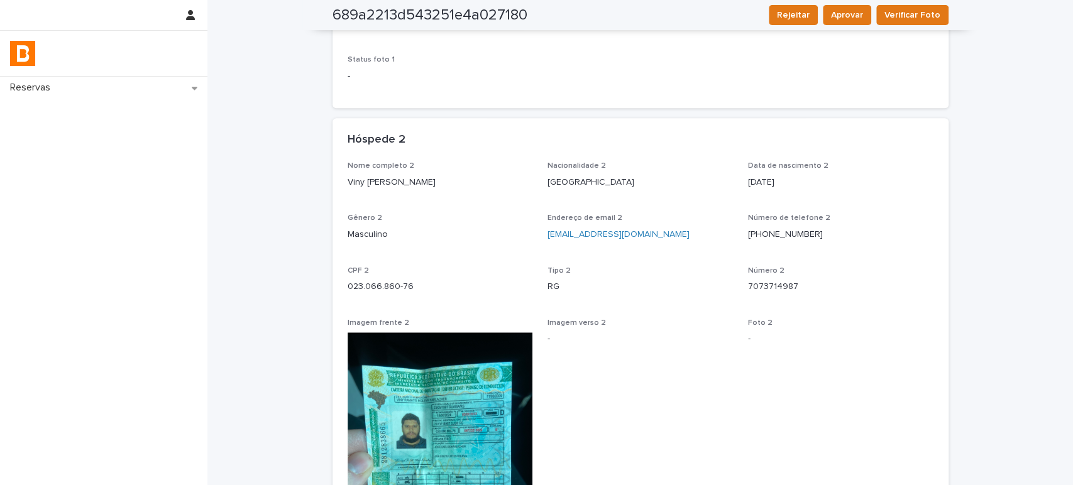
drag, startPoint x: 474, startPoint y: 177, endPoint x: 327, endPoint y: 215, distance: 152.0
click at [333, 189] on div "Nome completo 2 Viny [PERSON_NAME] Nacionalidade 2 Brasil Data [PERSON_NAME] 2 …" at bounding box center [641, 409] width 616 height 495
copy p "Viny [PERSON_NAME]"
drag, startPoint x: 392, startPoint y: 287, endPoint x: 328, endPoint y: 296, distance: 65.4
click at [333, 282] on div "Nome completo 2 Viny [PERSON_NAME] Nacionalidade 2 Brasil Data [PERSON_NAME] 2 …" at bounding box center [641, 409] width 616 height 495
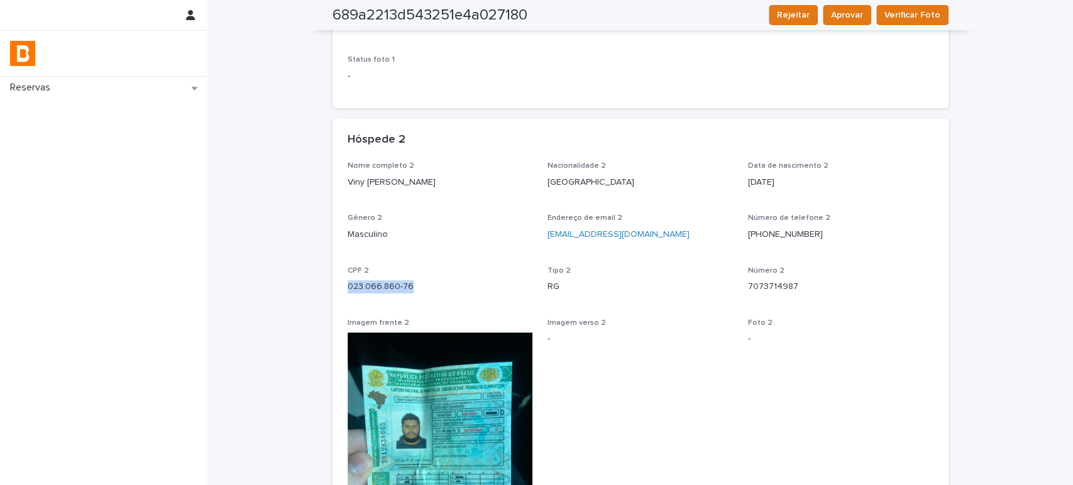
copy p "023.066.860-76"
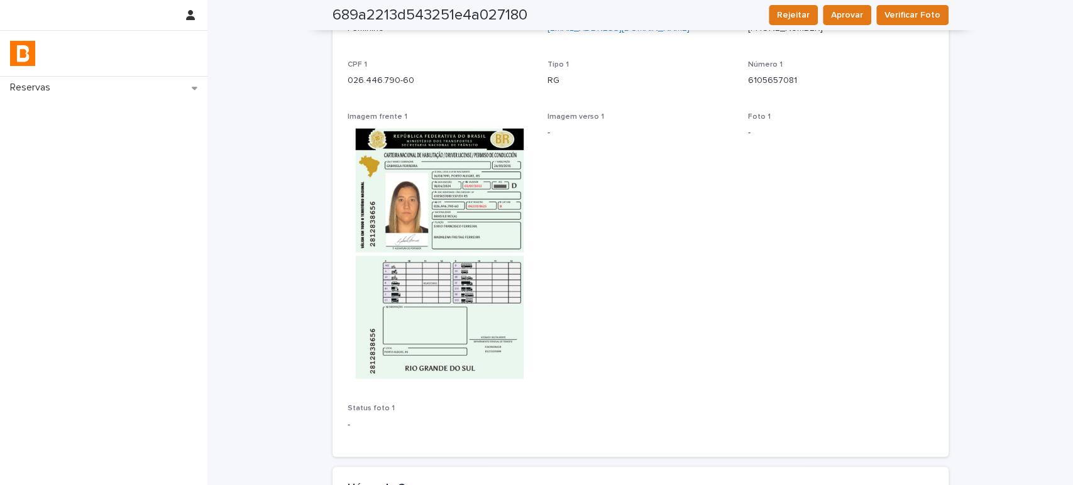
scroll to position [0, 0]
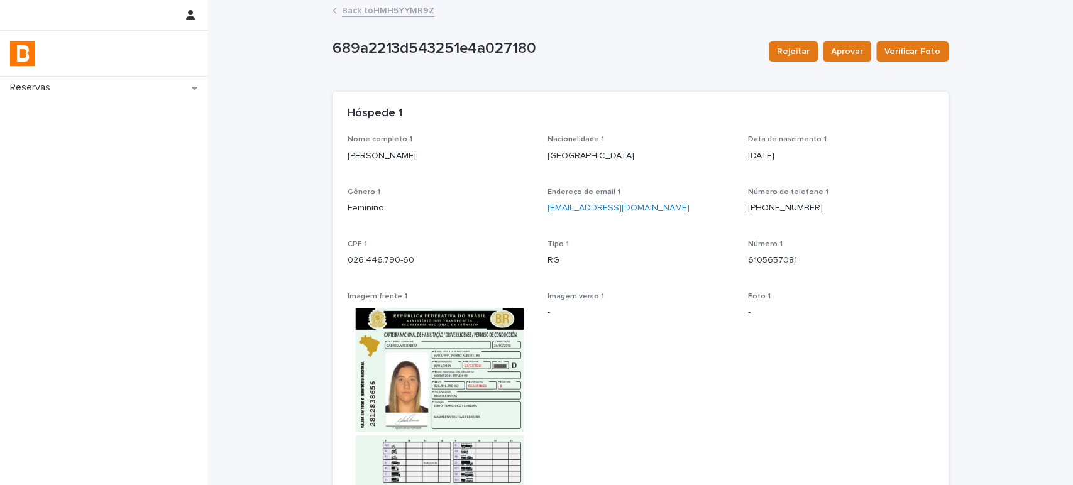
click at [377, 6] on link "Back to HMH5YYMR9Z" at bounding box center [388, 10] width 92 height 14
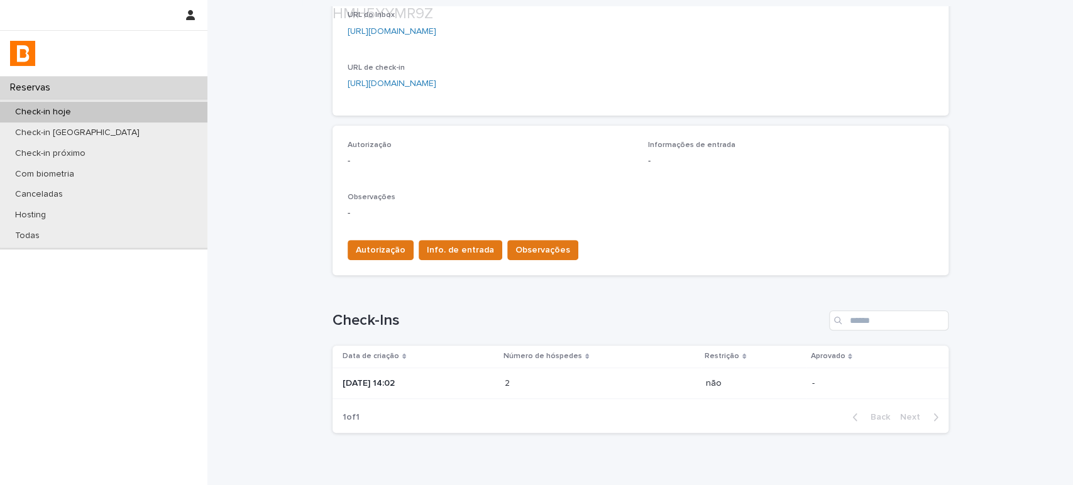
scroll to position [309, 0]
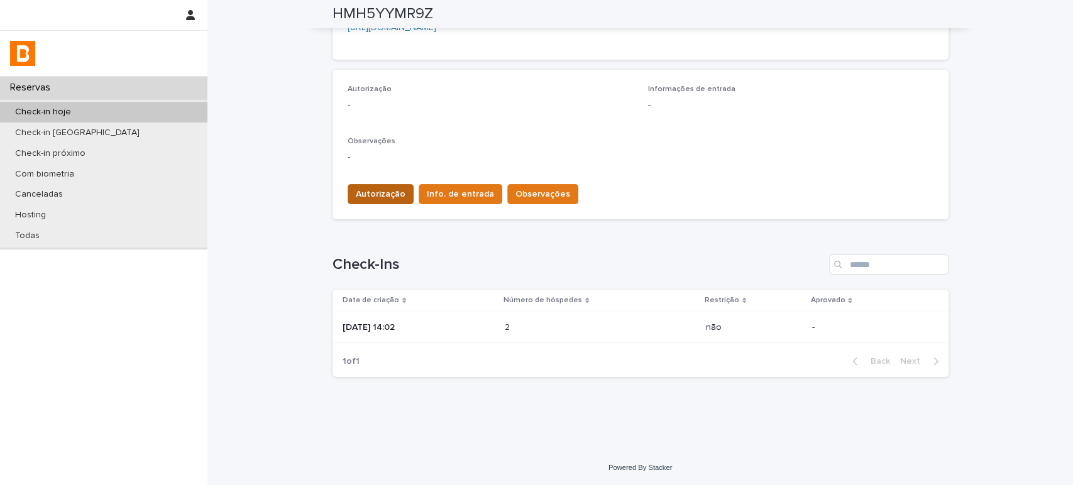
click at [380, 203] on button "Autorização" at bounding box center [381, 194] width 66 height 20
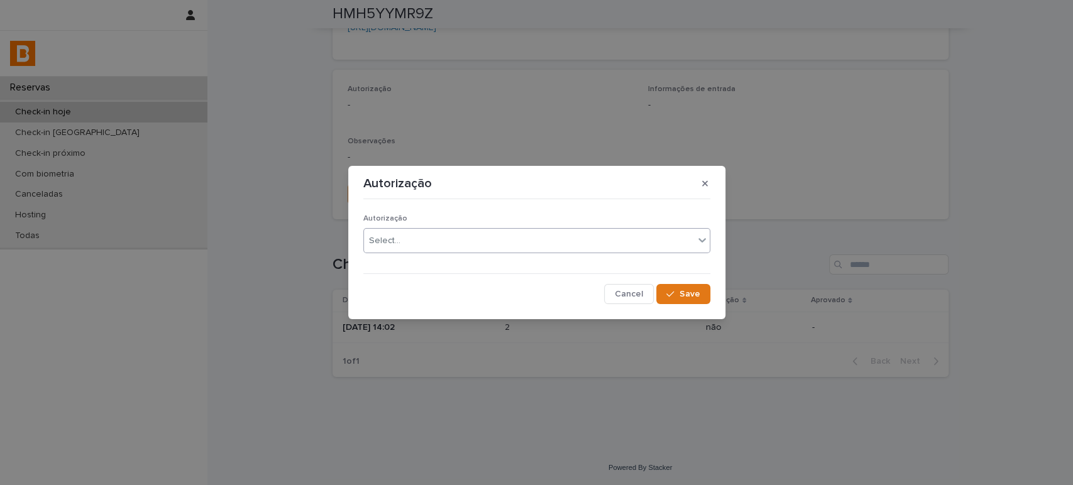
click at [448, 252] on div "Select..." at bounding box center [536, 240] width 347 height 25
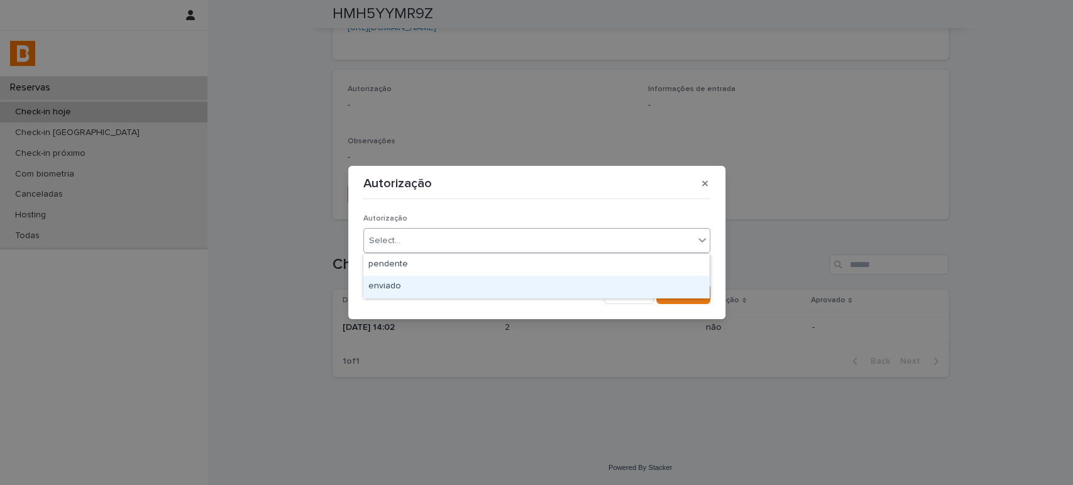
click at [455, 283] on div "enviado" at bounding box center [536, 287] width 346 height 22
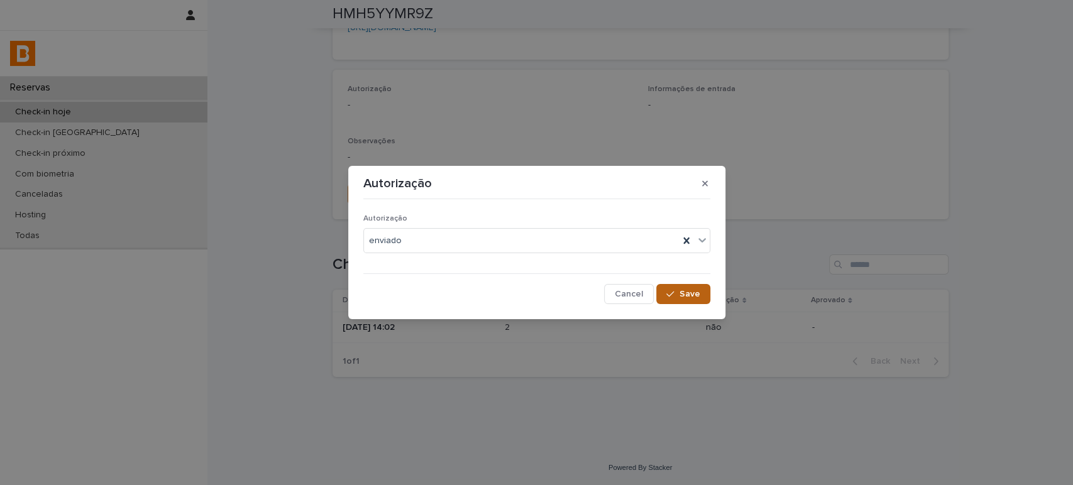
click at [677, 293] on div "button" at bounding box center [672, 294] width 13 height 9
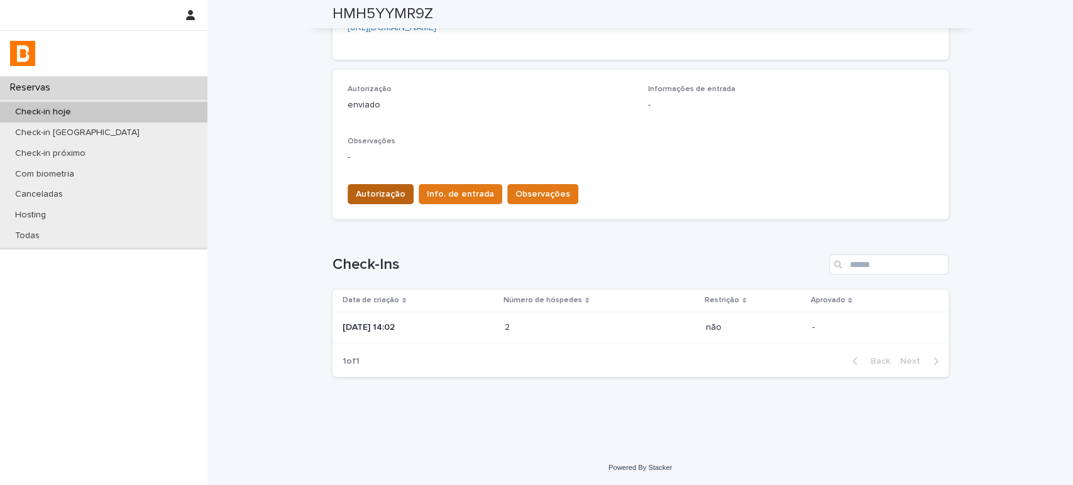
click at [390, 192] on span "Autorização" at bounding box center [381, 194] width 50 height 13
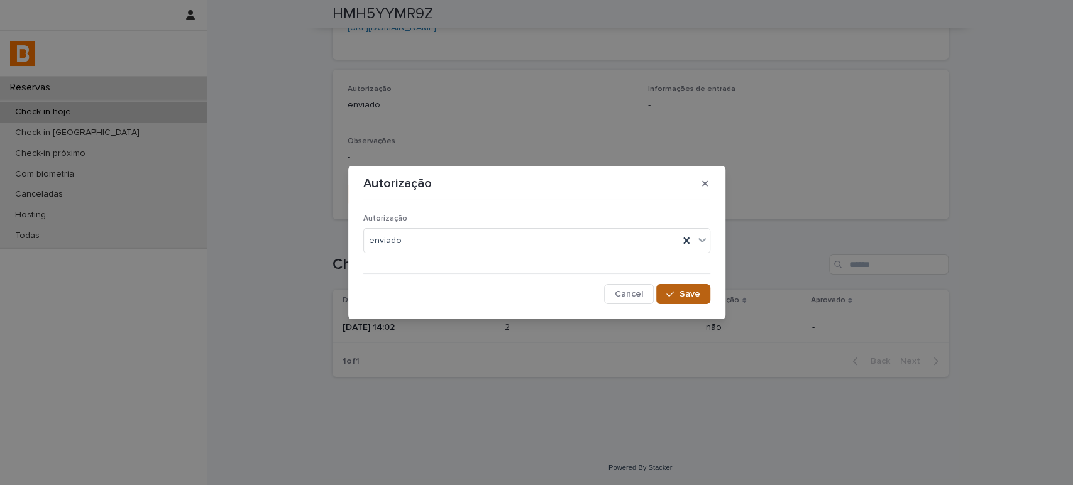
click at [702, 288] on button "Save" at bounding box center [682, 294] width 53 height 20
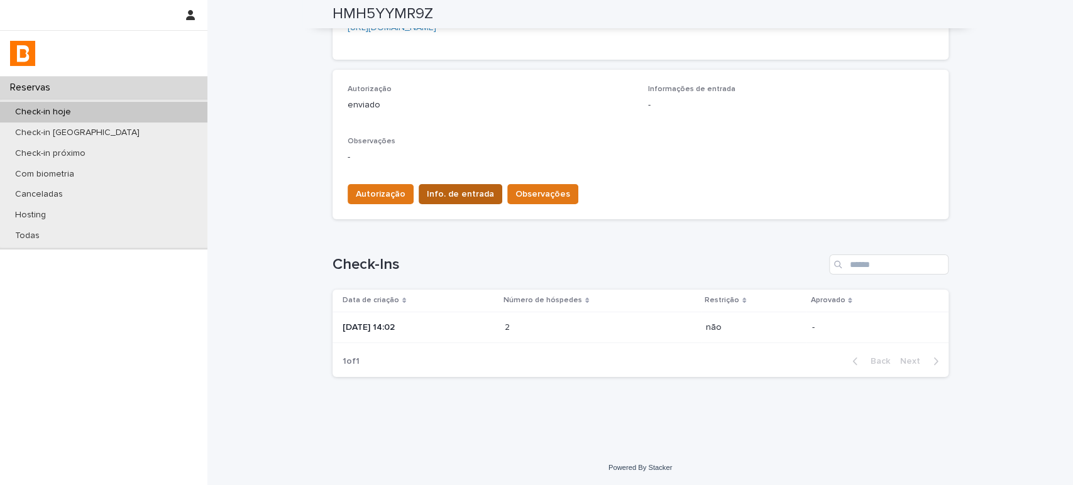
click at [461, 192] on span "Info. de entrada" at bounding box center [460, 194] width 67 height 13
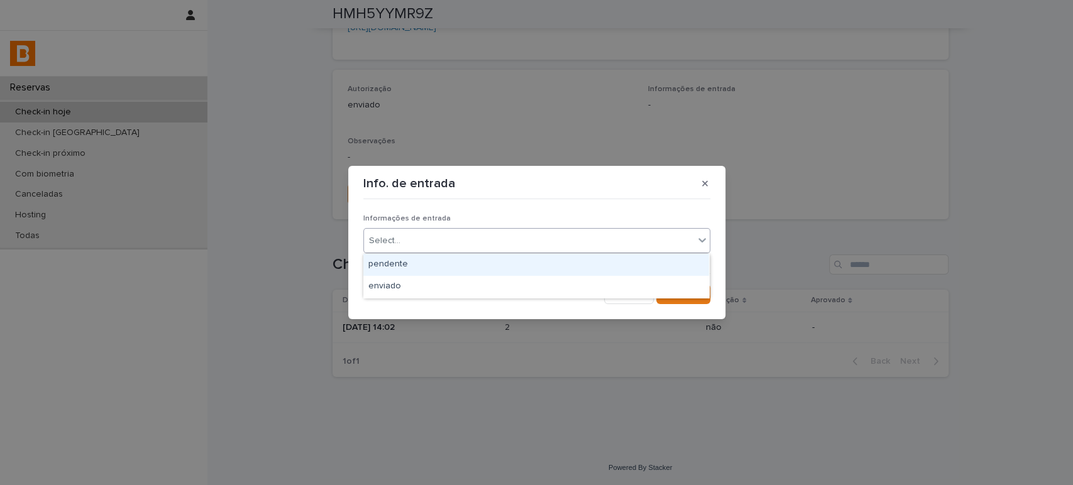
click at [472, 240] on div "Select..." at bounding box center [529, 241] width 330 height 21
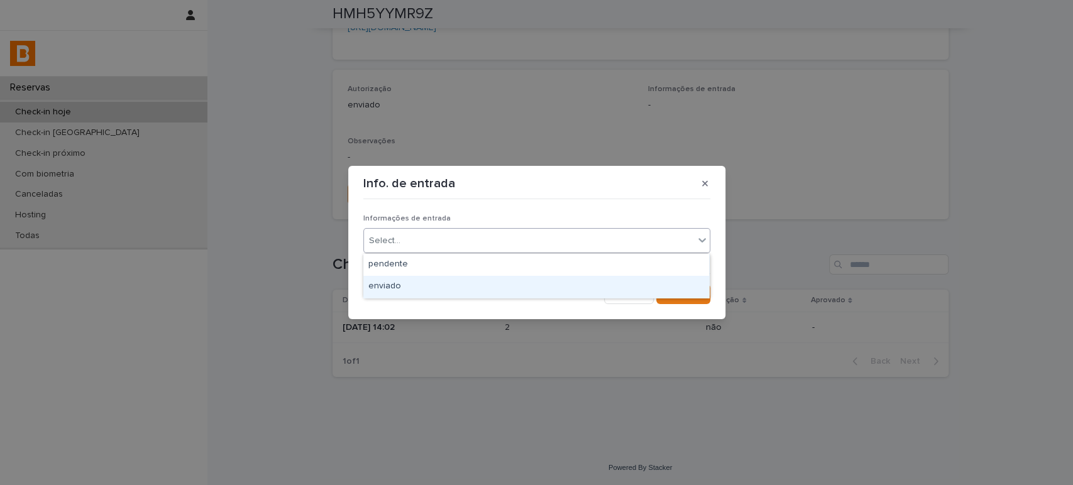
click at [471, 283] on div "enviado" at bounding box center [536, 287] width 346 height 22
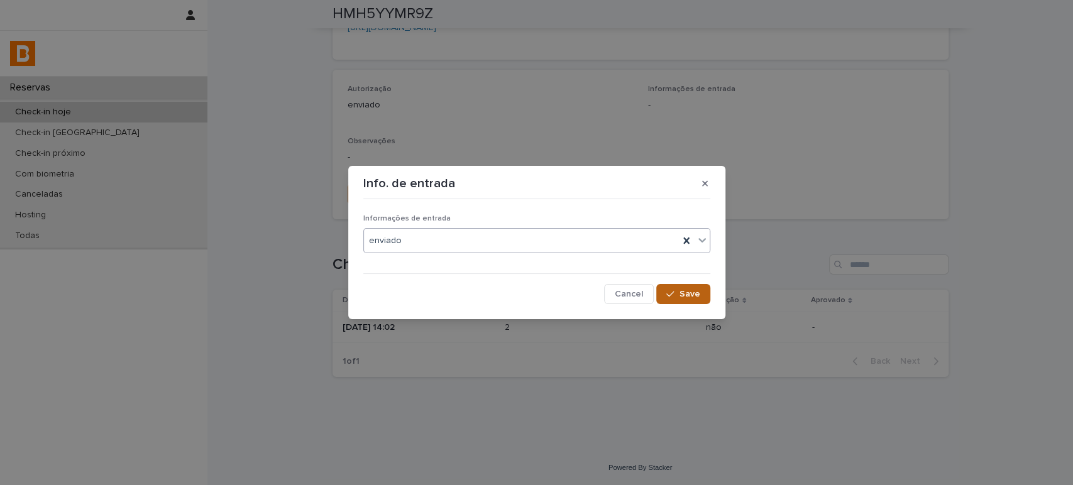
click at [679, 285] on button "Save" at bounding box center [682, 294] width 53 height 20
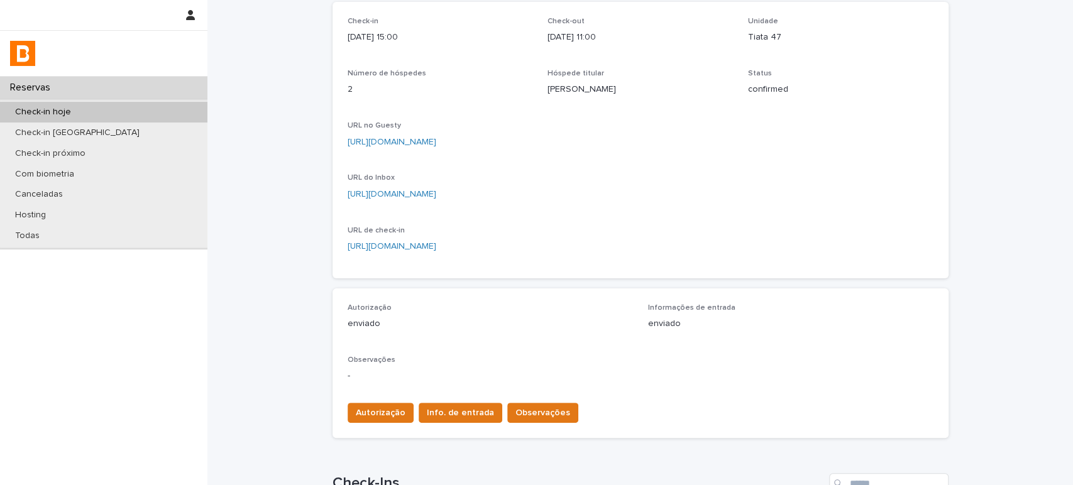
scroll to position [209, 0]
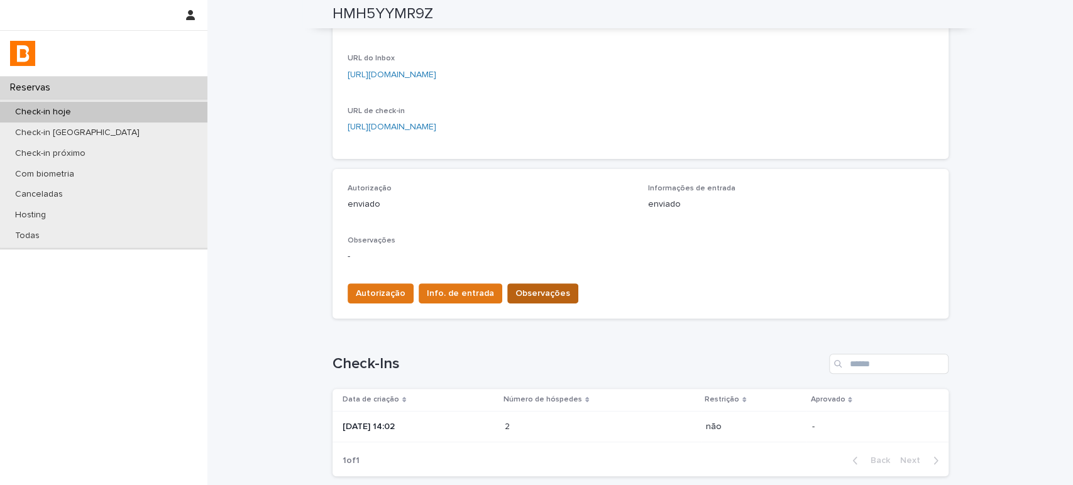
click at [523, 296] on span "Observações" at bounding box center [543, 293] width 55 height 13
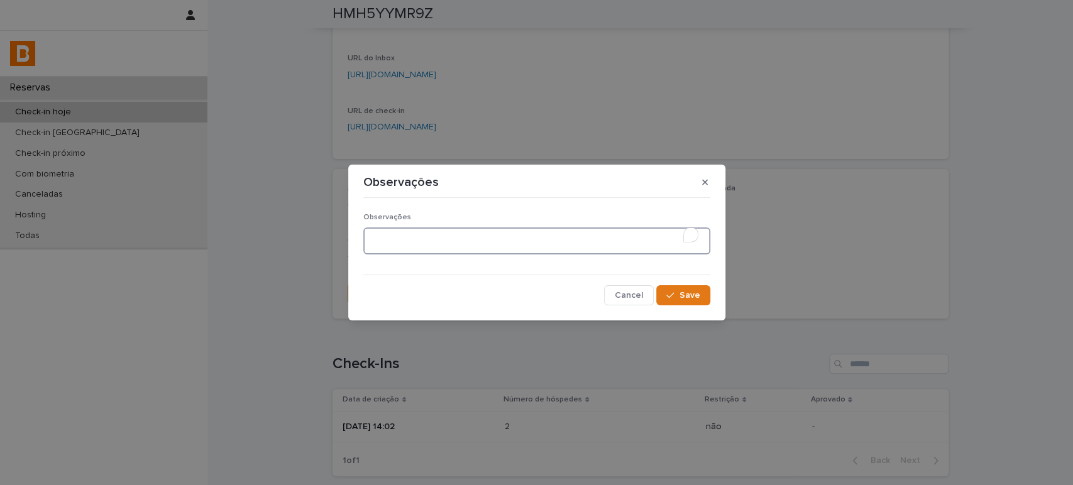
click at [468, 243] on textarea "To enrich screen reader interactions, please activate Accessibility in Grammarl…" at bounding box center [536, 241] width 347 height 27
type textarea "*******"
click at [678, 295] on div "button" at bounding box center [672, 295] width 13 height 9
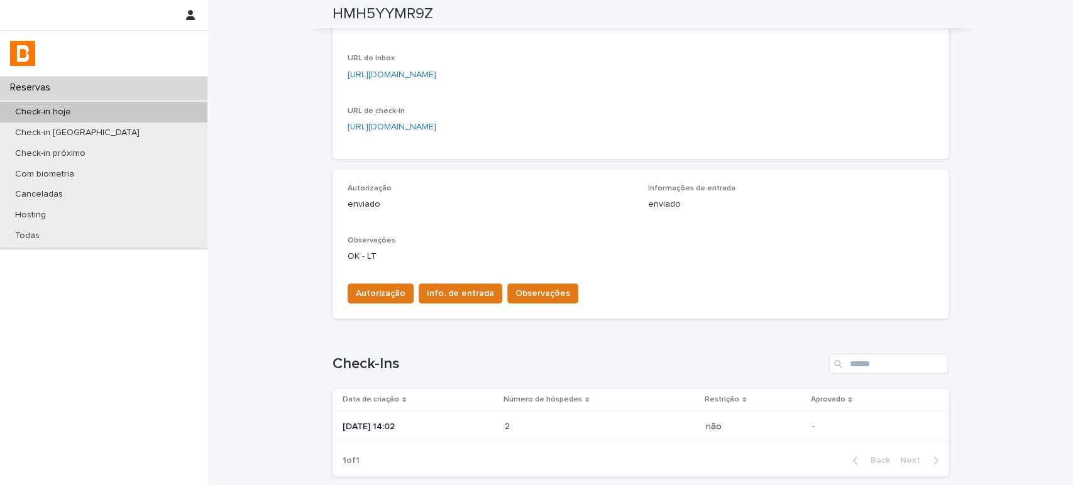
scroll to position [0, 0]
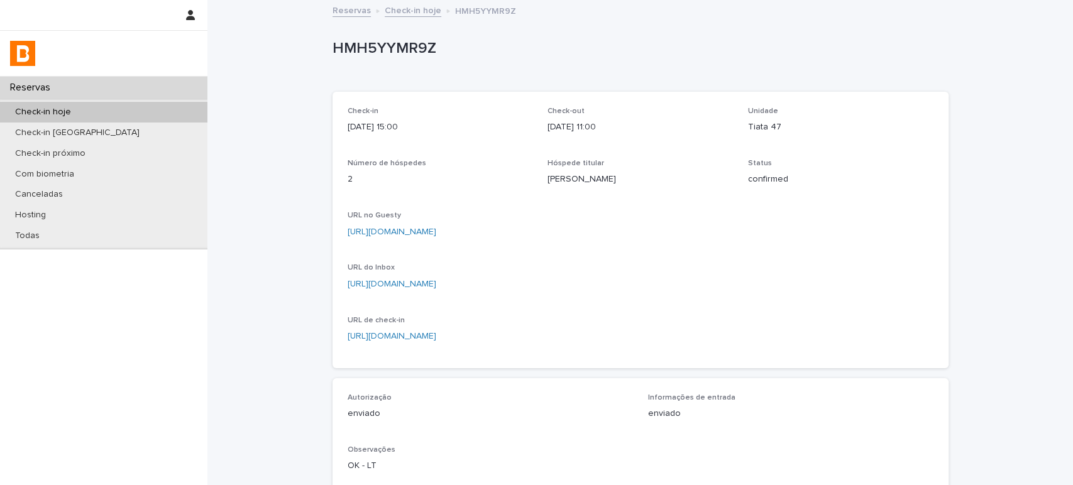
click at [104, 109] on div "Check-in hoje" at bounding box center [103, 112] width 207 height 21
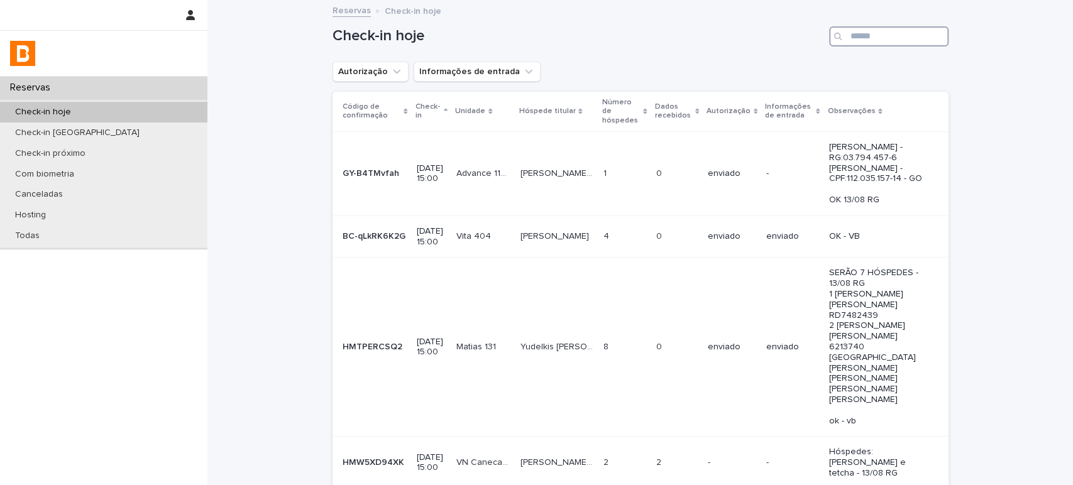
click at [874, 40] on input "Search" at bounding box center [888, 36] width 119 height 20
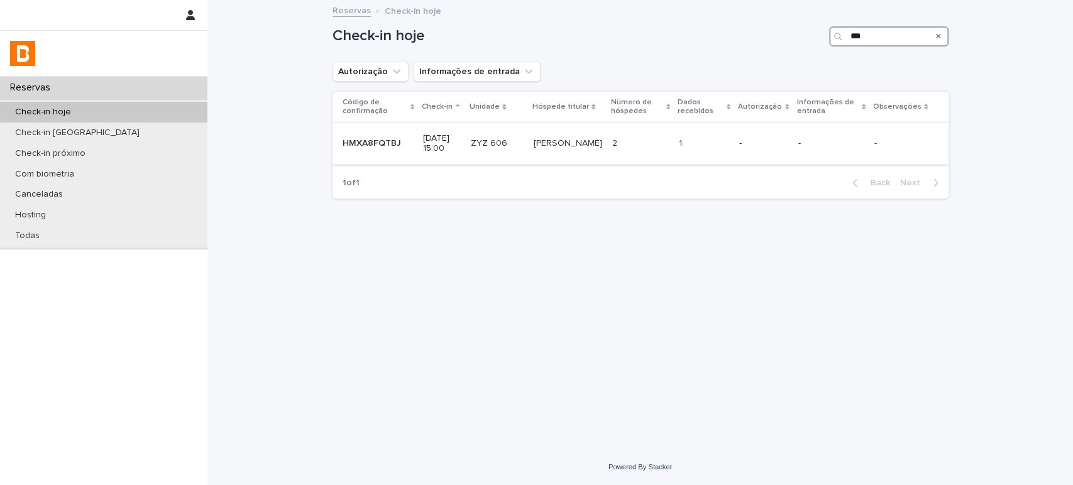
type input "***"
click at [578, 141] on p "[PERSON_NAME]" at bounding box center [568, 142] width 71 height 13
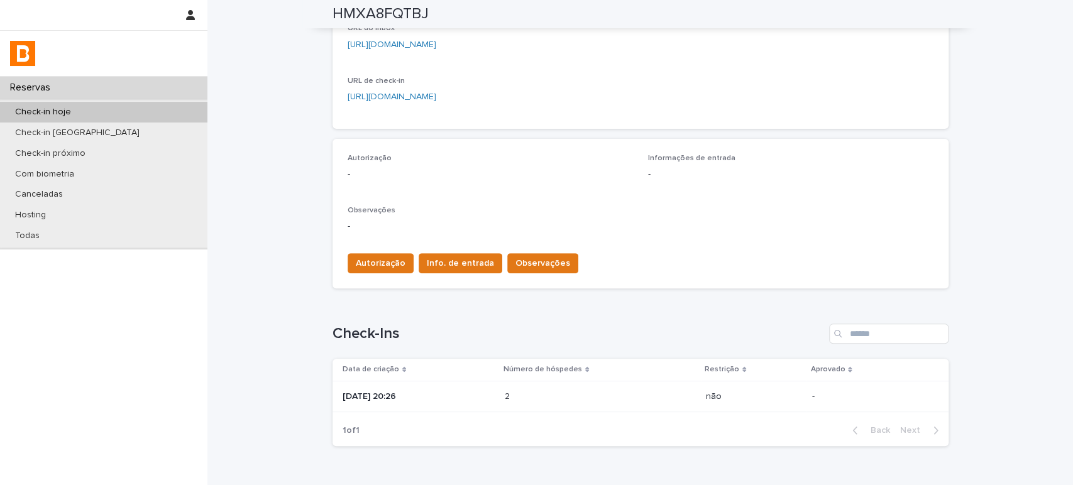
scroll to position [274, 0]
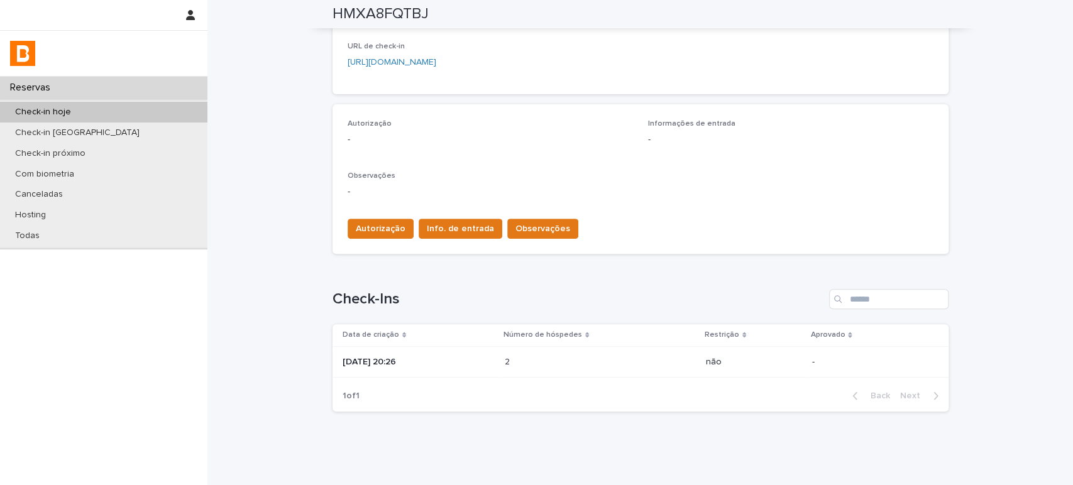
click at [558, 364] on p at bounding box center [560, 362] width 110 height 11
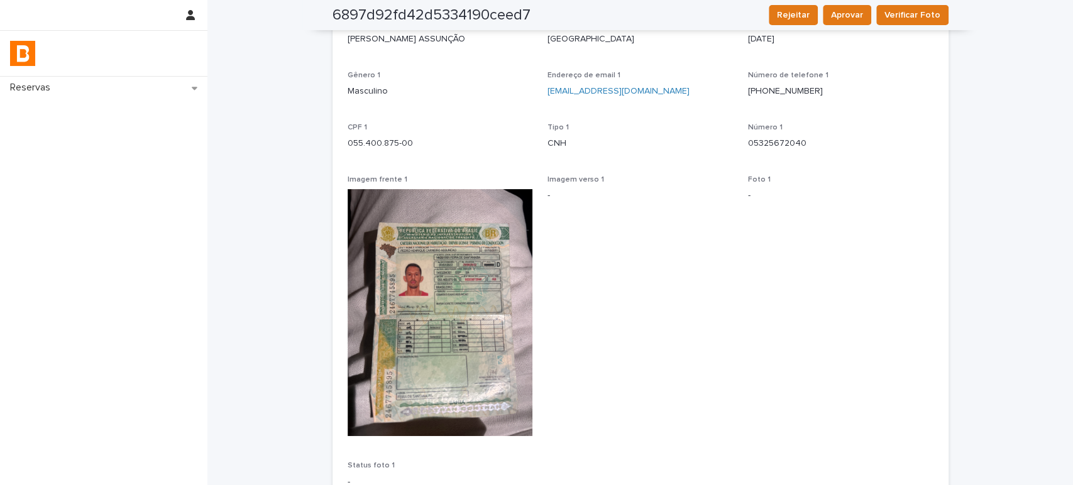
scroll to position [536, 0]
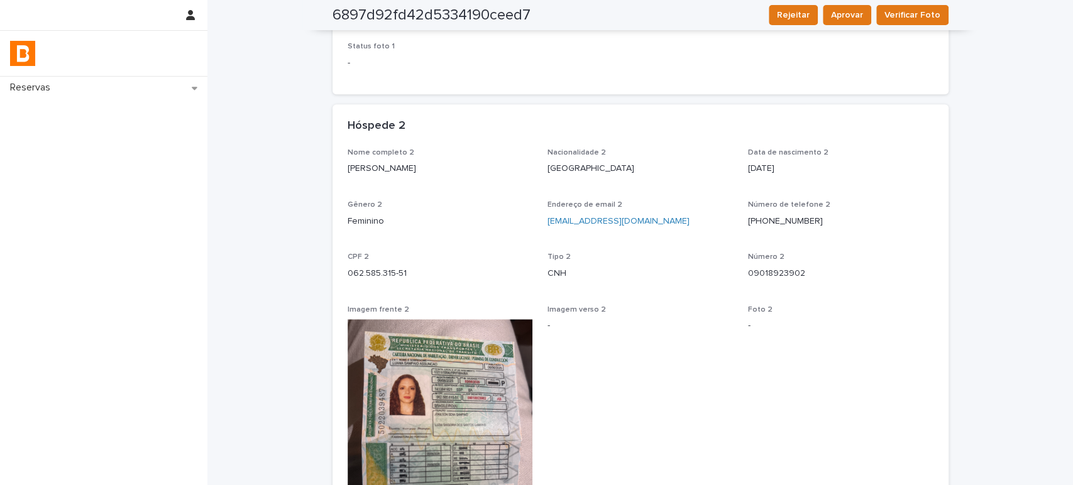
drag, startPoint x: 478, startPoint y: 165, endPoint x: 329, endPoint y: 172, distance: 149.2
click at [333, 172] on div "Nome completo 2 [PERSON_NAME] ASSUNÇÃO Nacionalidade 2 Brasil Data [PERSON_NAME…" at bounding box center [641, 395] width 616 height 495
drag, startPoint x: 428, startPoint y: 273, endPoint x: 310, endPoint y: 290, distance: 119.5
click at [310, 290] on div "Loading... Saving… Loading... Saving… 6897d92fd42d5334190ceed7 Rejeitar Aprovar…" at bounding box center [640, 91] width 866 height 1252
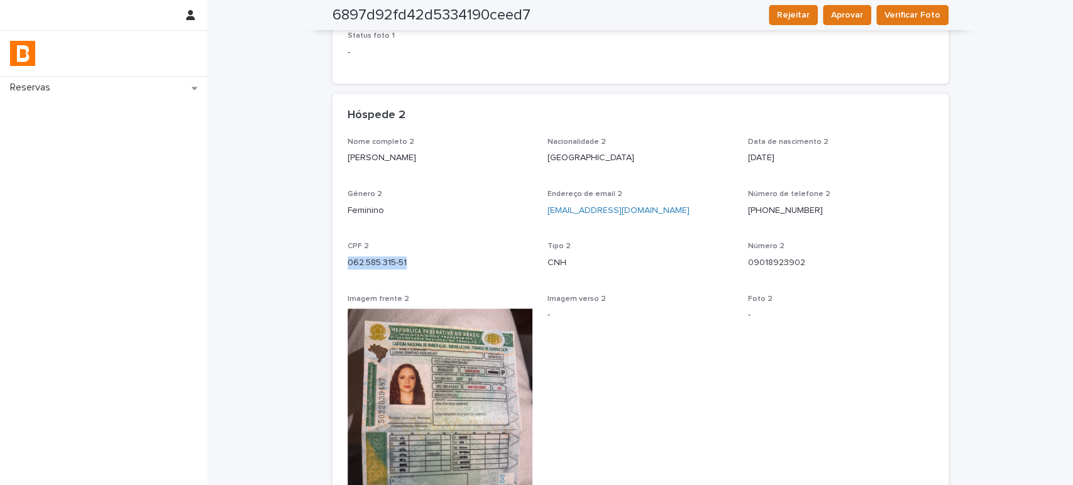
scroll to position [523, 0]
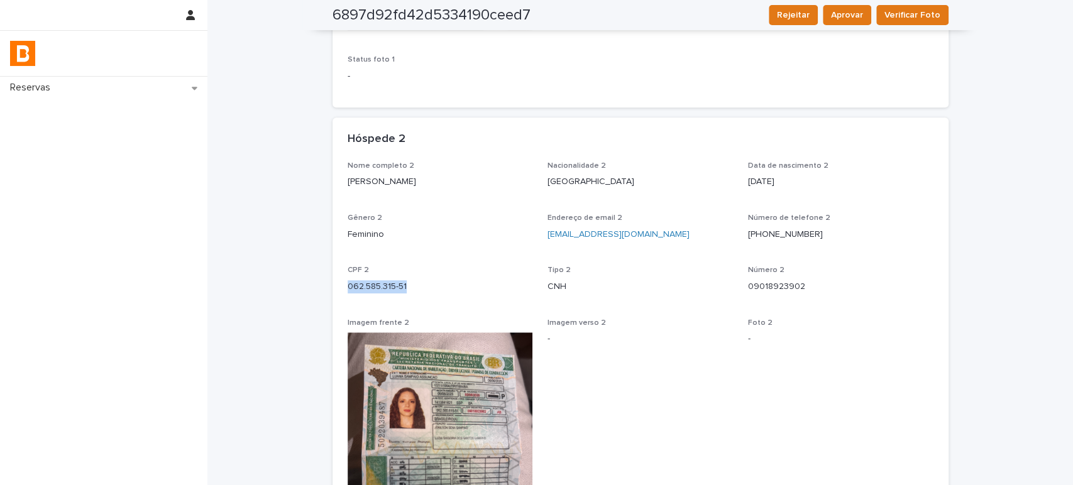
drag, startPoint x: 359, startPoint y: 194, endPoint x: 327, endPoint y: 194, distance: 32.1
click at [333, 194] on div "Nome completo 2 [PERSON_NAME] ASSUNÇÃO Nacionalidade 2 Brasil Data [PERSON_NAME…" at bounding box center [641, 409] width 616 height 495
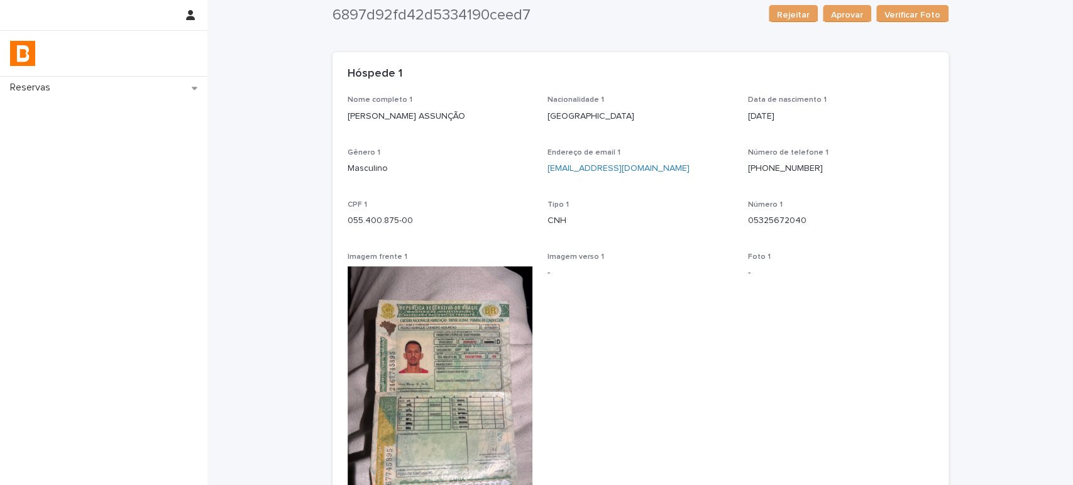
scroll to position [0, 0]
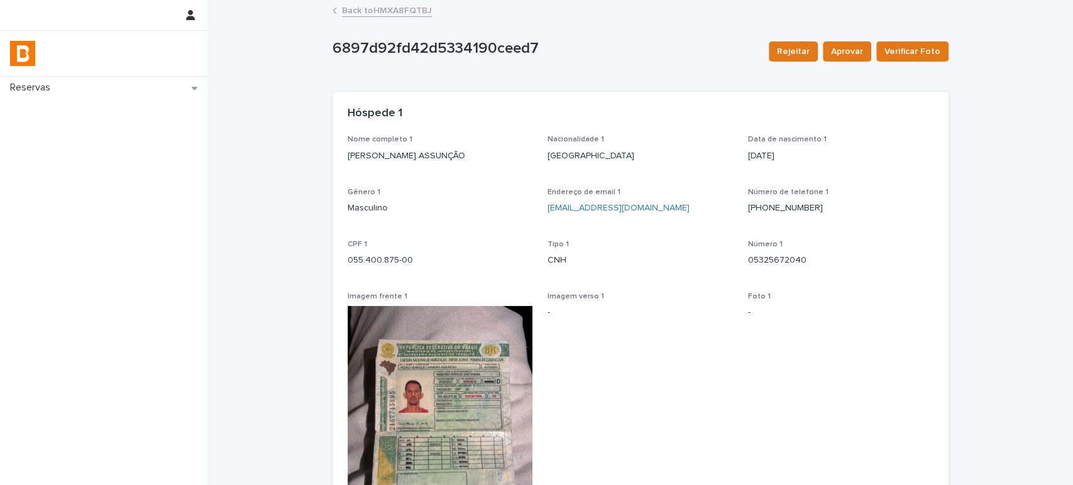
click at [408, 6] on link "Back to HMXA8FQTBJ" at bounding box center [387, 10] width 90 height 14
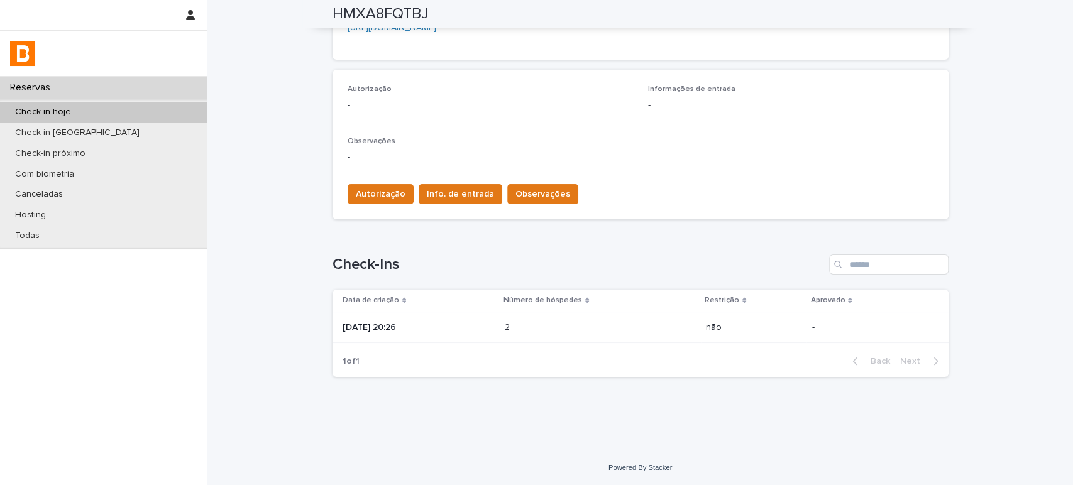
click at [550, 338] on td "2 2" at bounding box center [600, 327] width 201 height 31
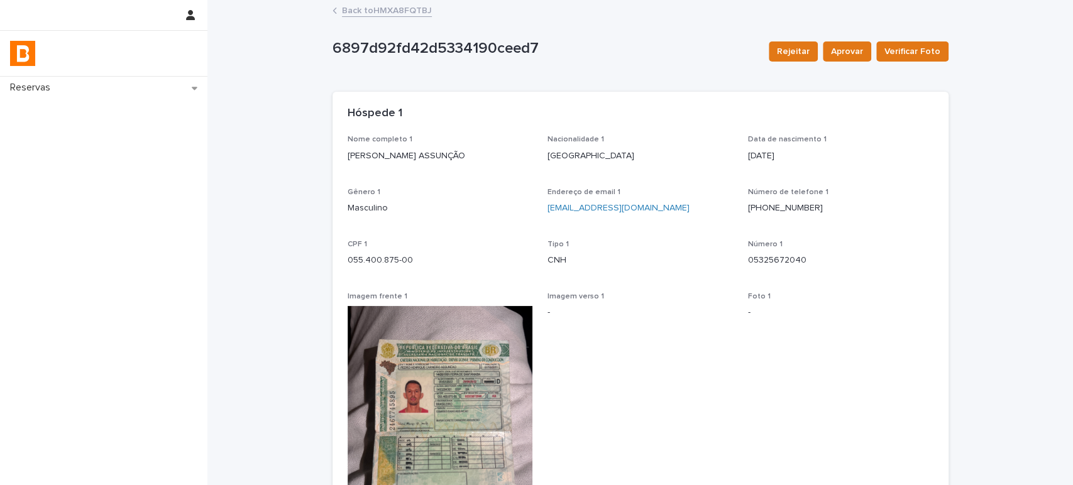
click at [363, 16] on link "Back to HMXA8FQTBJ" at bounding box center [387, 10] width 90 height 14
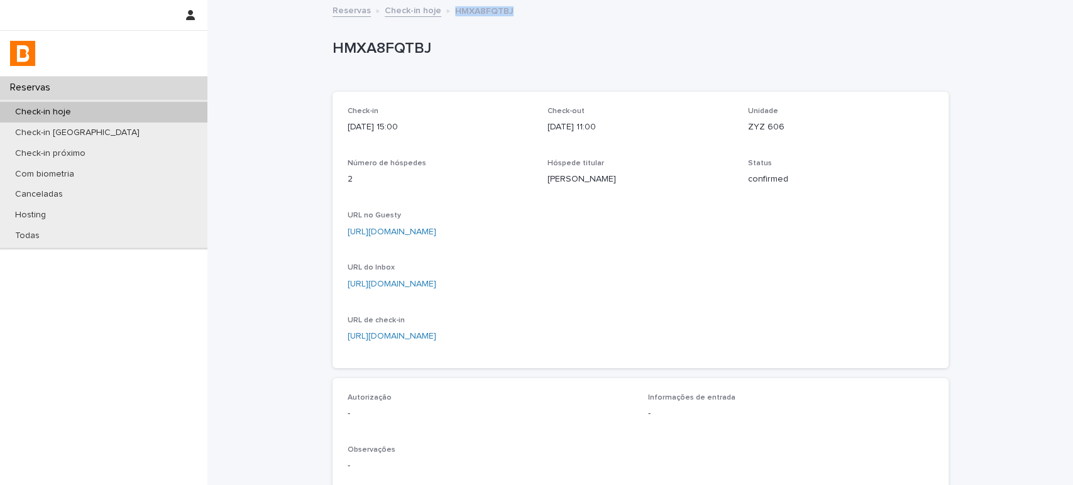
drag, startPoint x: 514, startPoint y: 6, endPoint x: 445, endPoint y: 9, distance: 69.3
click at [445, 9] on div "Reservas Check-in hoje HMXA8FQTBJ" at bounding box center [640, 12] width 629 height 18
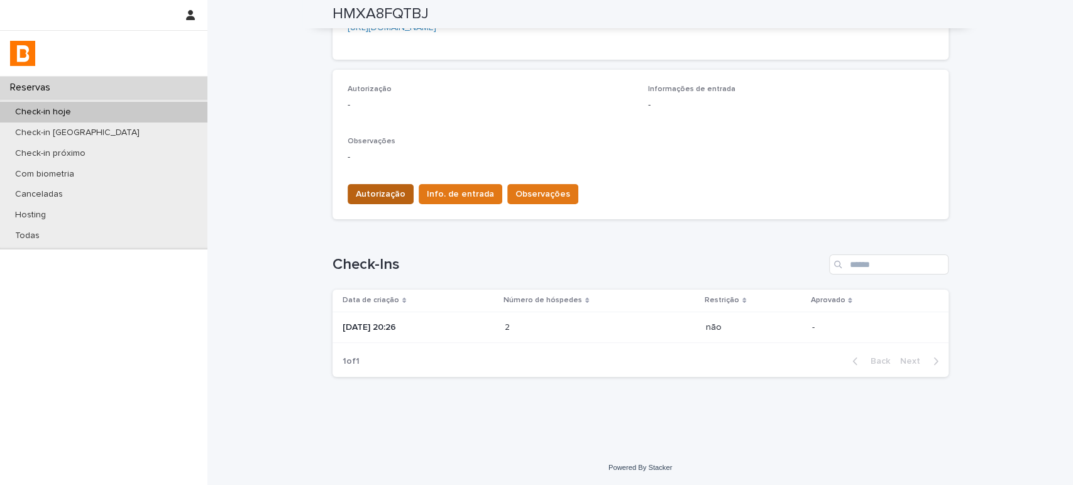
click at [384, 194] on span "Autorização" at bounding box center [381, 194] width 50 height 13
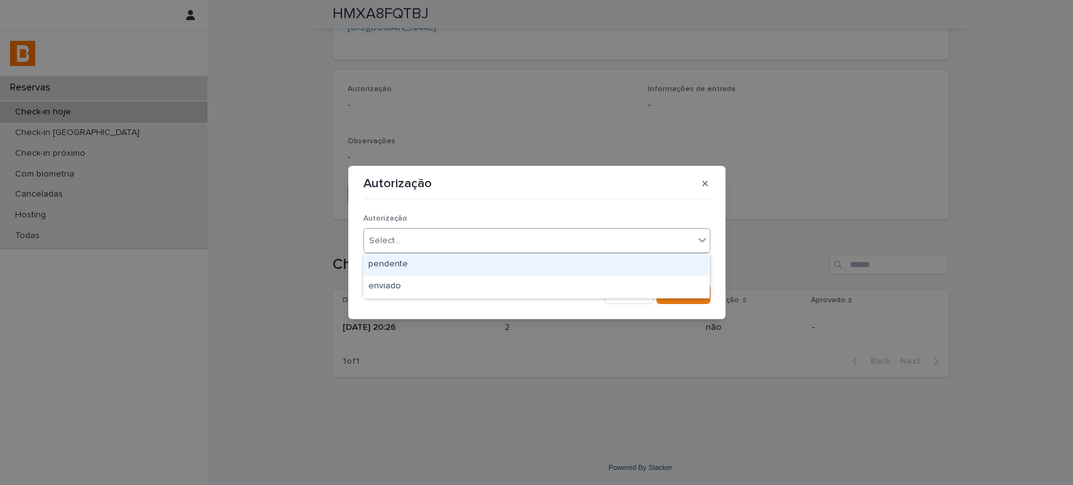
click at [445, 242] on div "Select..." at bounding box center [529, 241] width 330 height 21
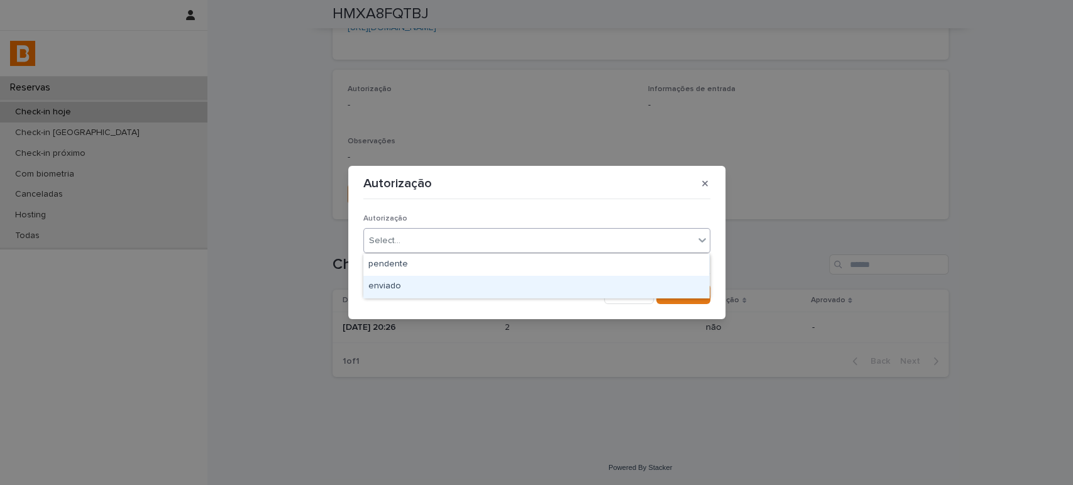
click at [462, 285] on div "enviado" at bounding box center [536, 287] width 346 height 22
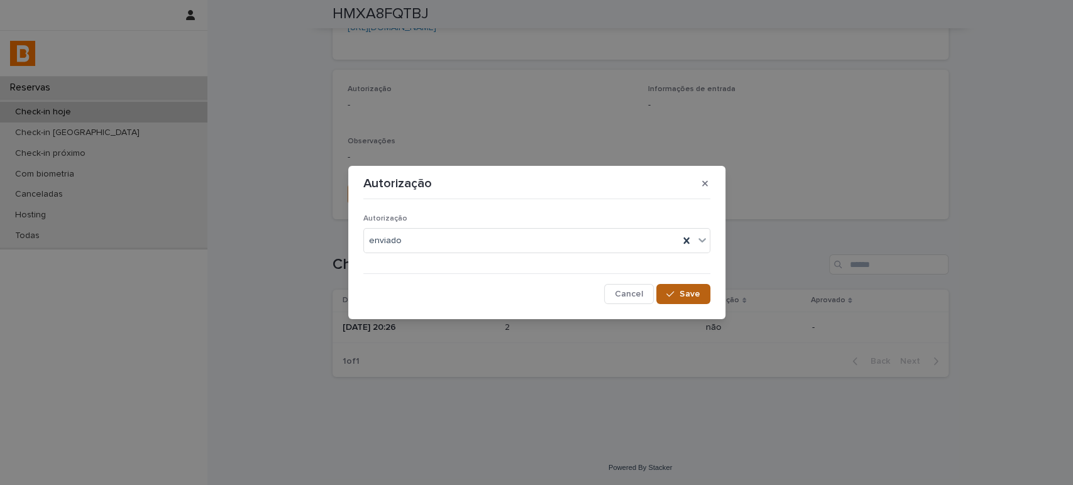
click at [686, 297] on span "Save" at bounding box center [690, 294] width 21 height 9
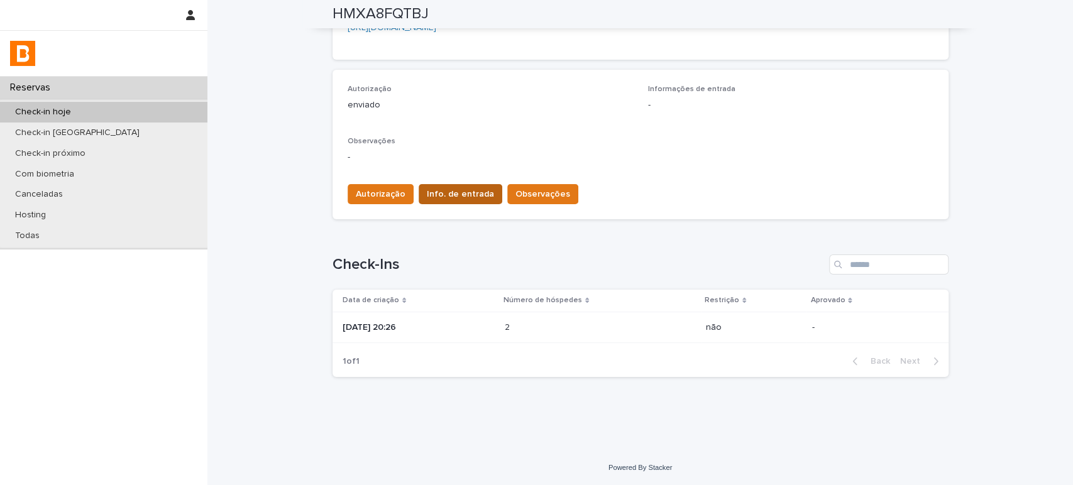
click at [423, 186] on button "Info. de entrada" at bounding box center [461, 194] width 84 height 20
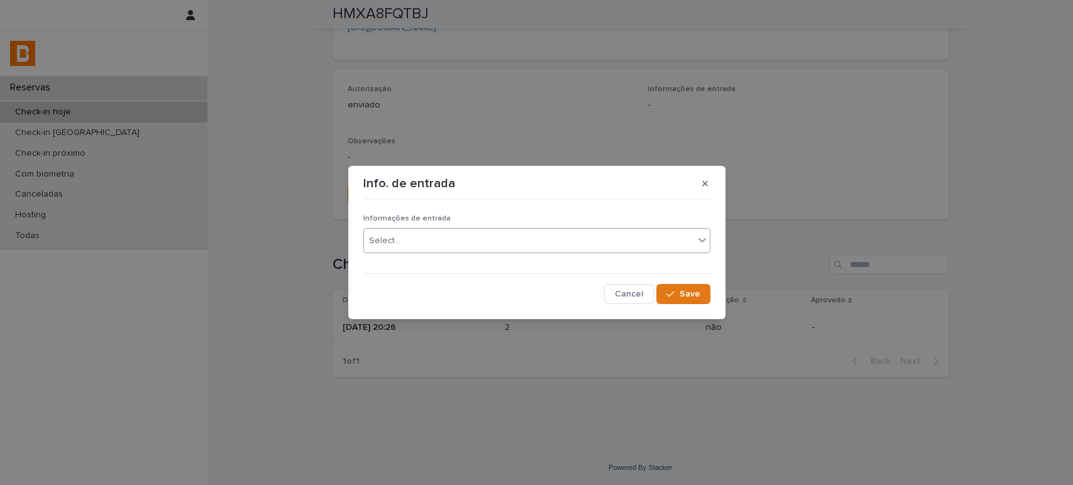
click at [446, 245] on div "Select..." at bounding box center [529, 241] width 330 height 21
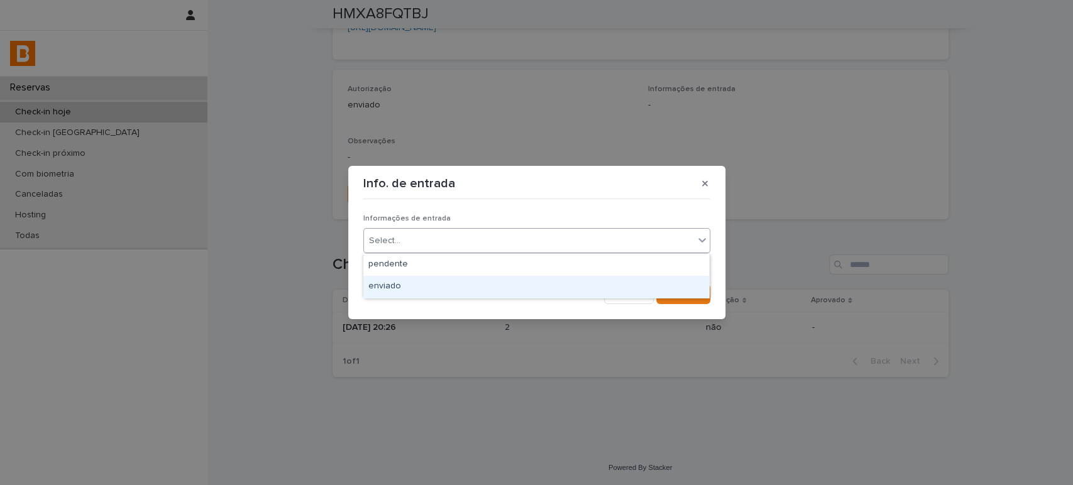
click at [451, 285] on div "enviado" at bounding box center [536, 287] width 346 height 22
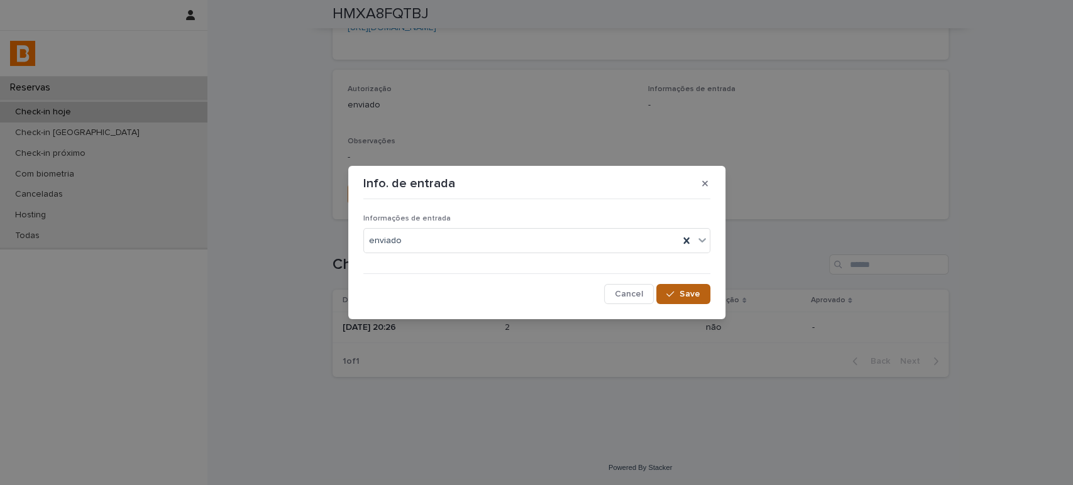
click at [699, 303] on button "Save" at bounding box center [682, 294] width 53 height 20
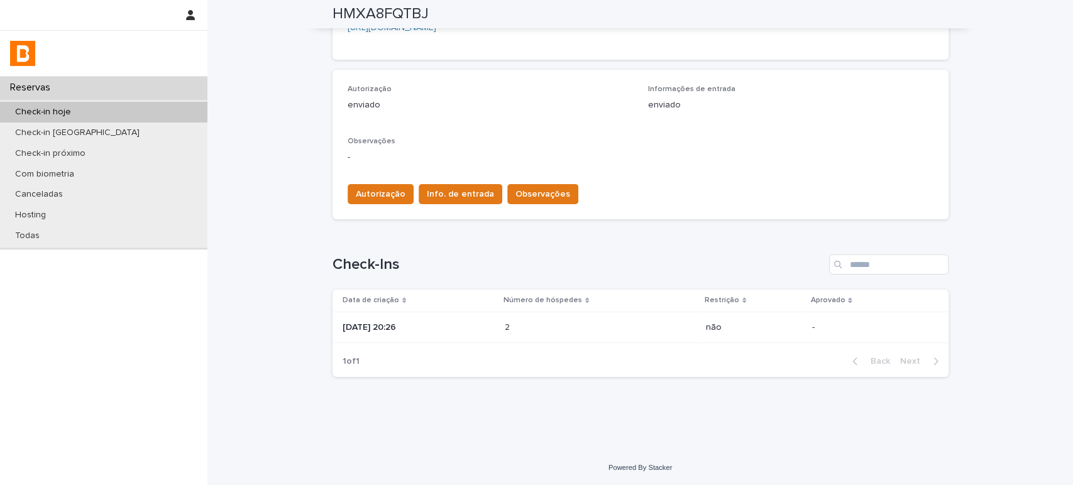
scroll to position [0, 0]
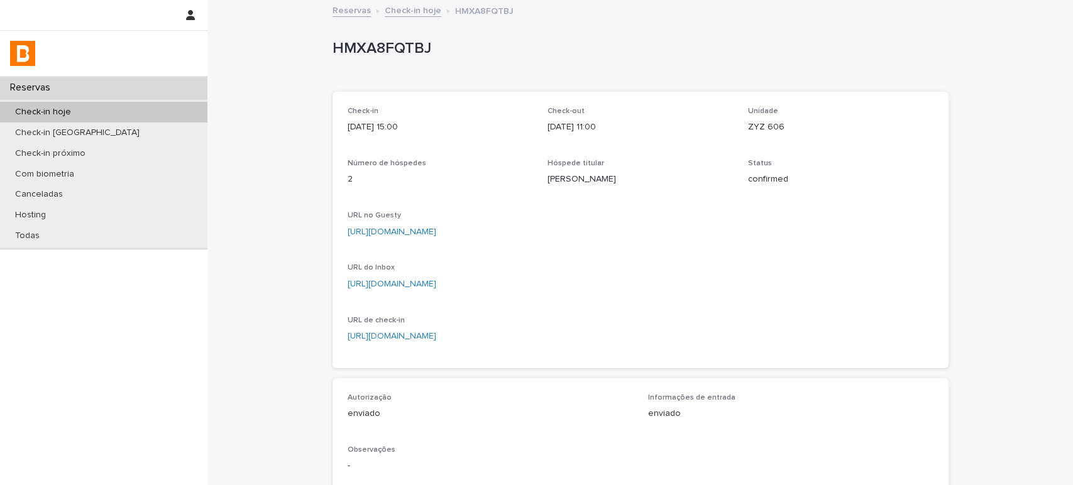
click at [387, 5] on link "Check-in hoje" at bounding box center [413, 10] width 57 height 14
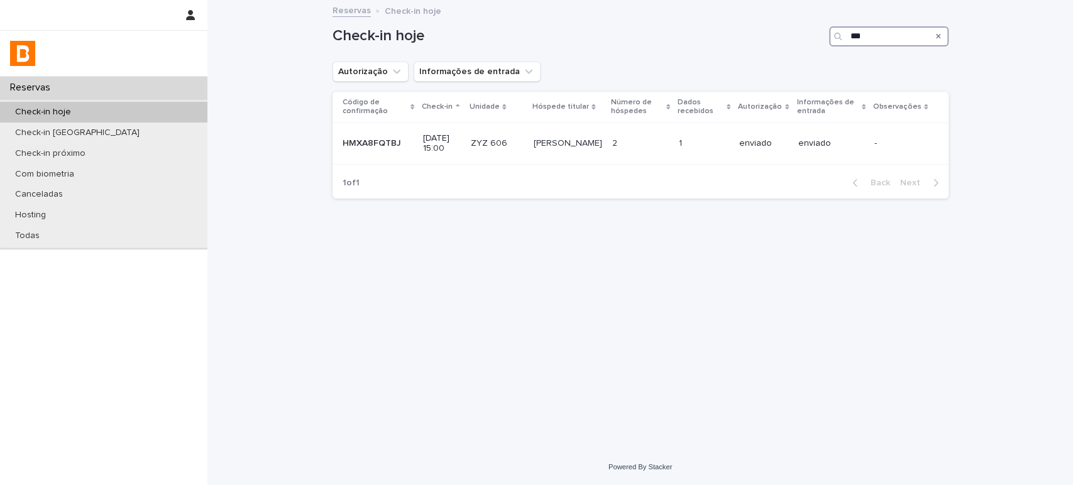
drag, startPoint x: 644, startPoint y: 11, endPoint x: 523, endPoint y: -8, distance: 122.1
click at [523, 0] on html "Reservas Check-in hoje Check-in amanhã Check-in próximo Com biometria Cancelada…" at bounding box center [536, 242] width 1073 height 485
type input "********"
